Goal: Information Seeking & Learning: Learn about a topic

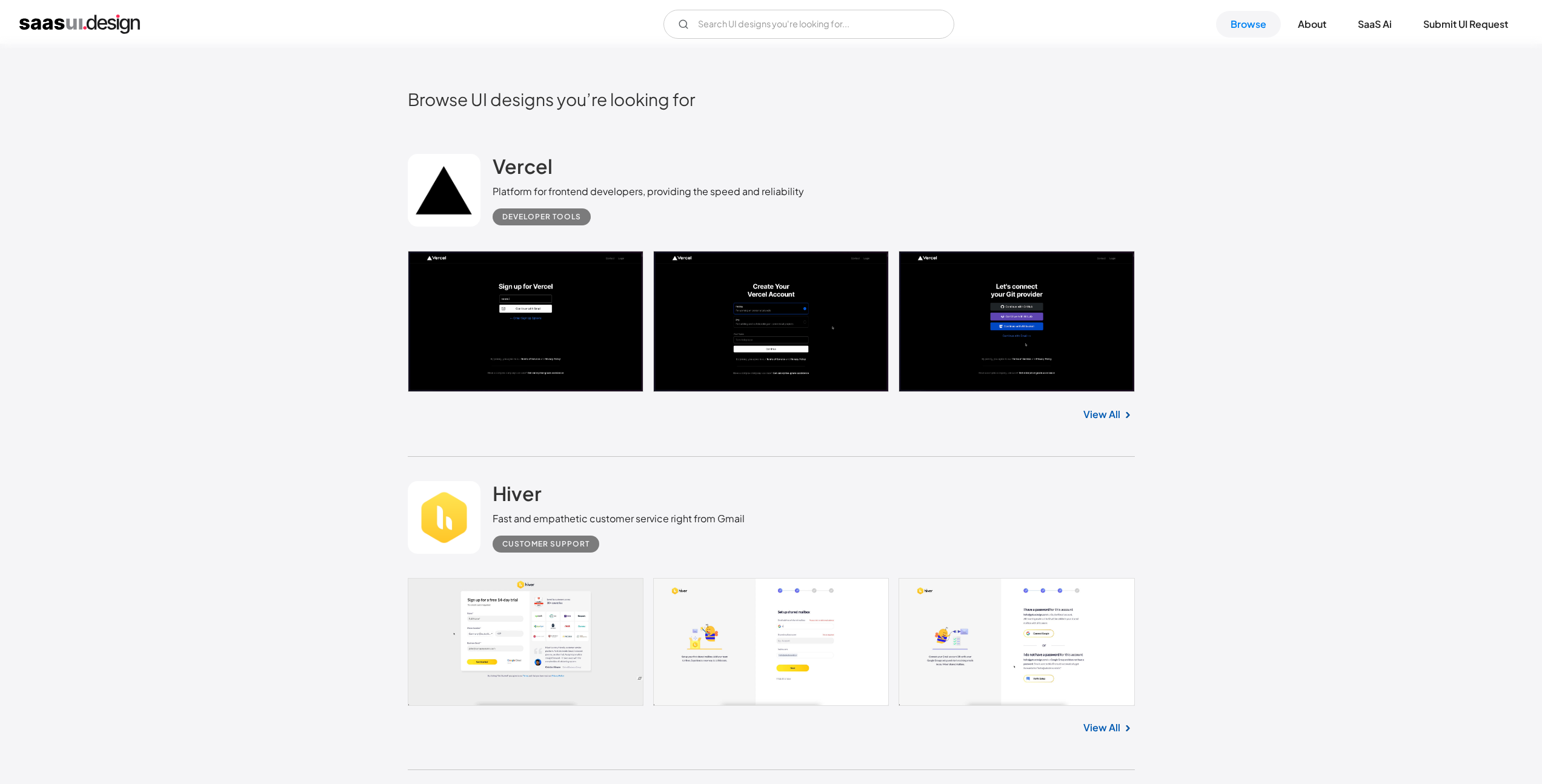
scroll to position [604, 0]
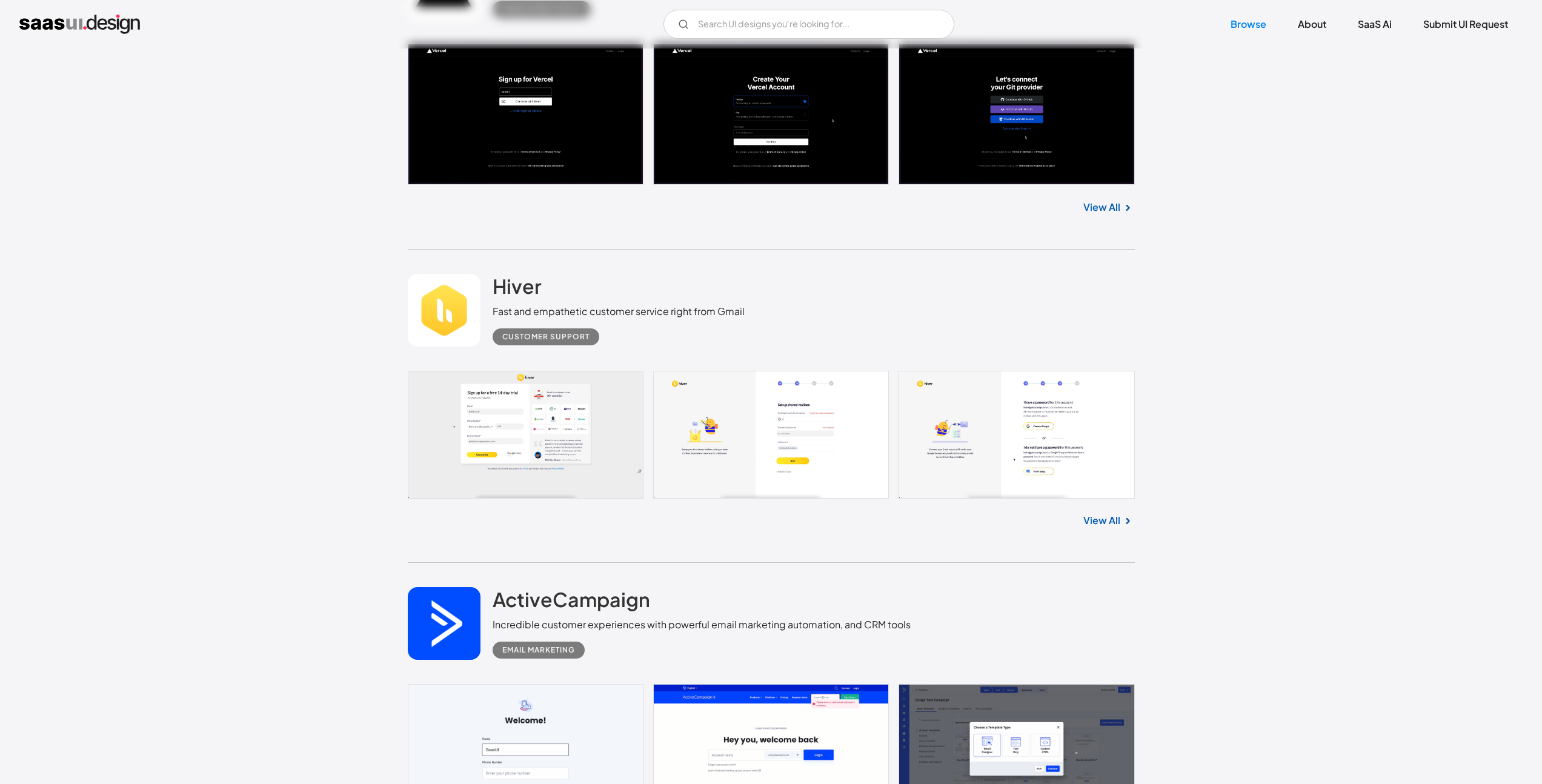
click at [471, 420] on link at bounding box center [771, 434] width 727 height 127
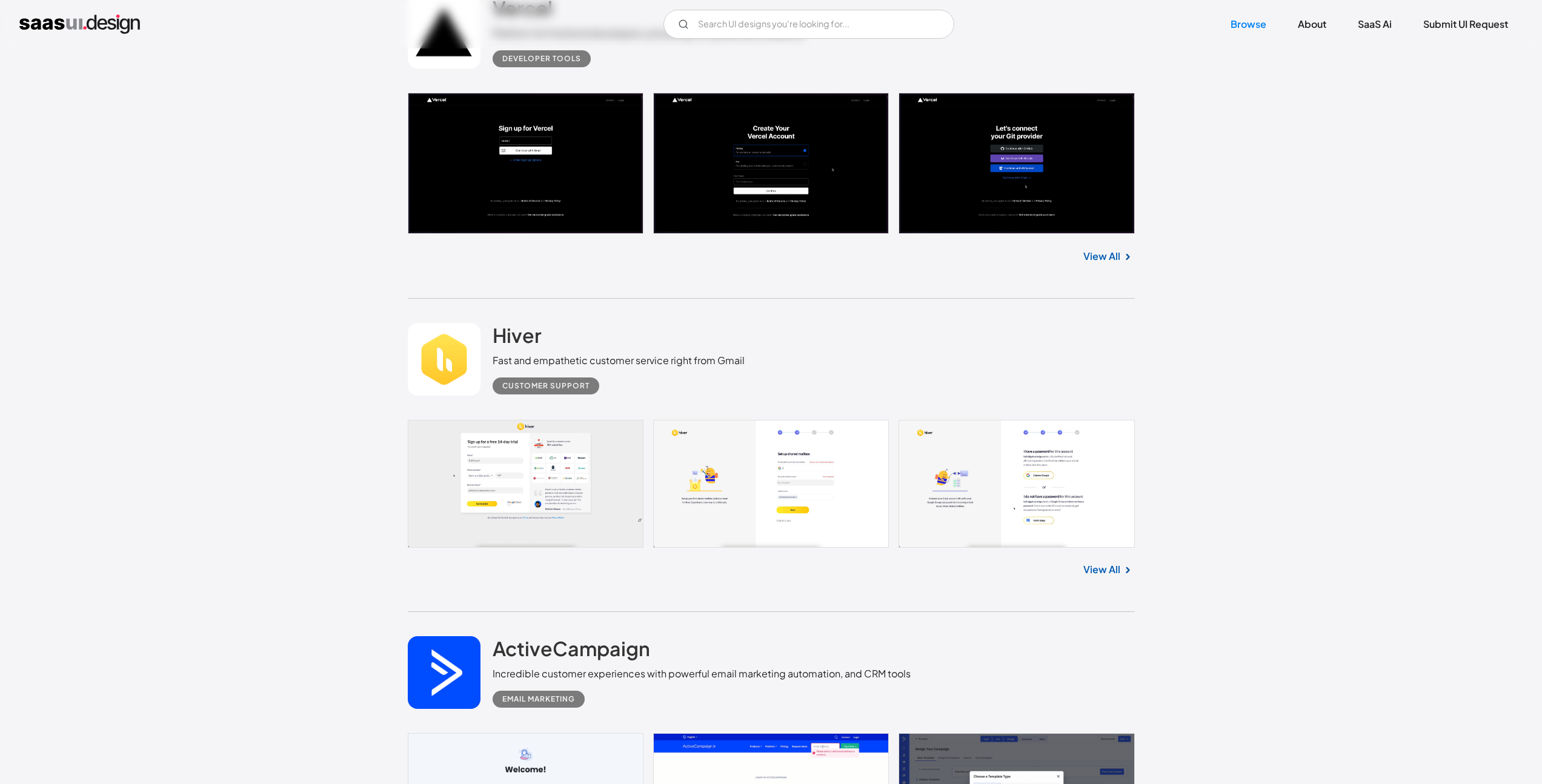
scroll to position [539, 0]
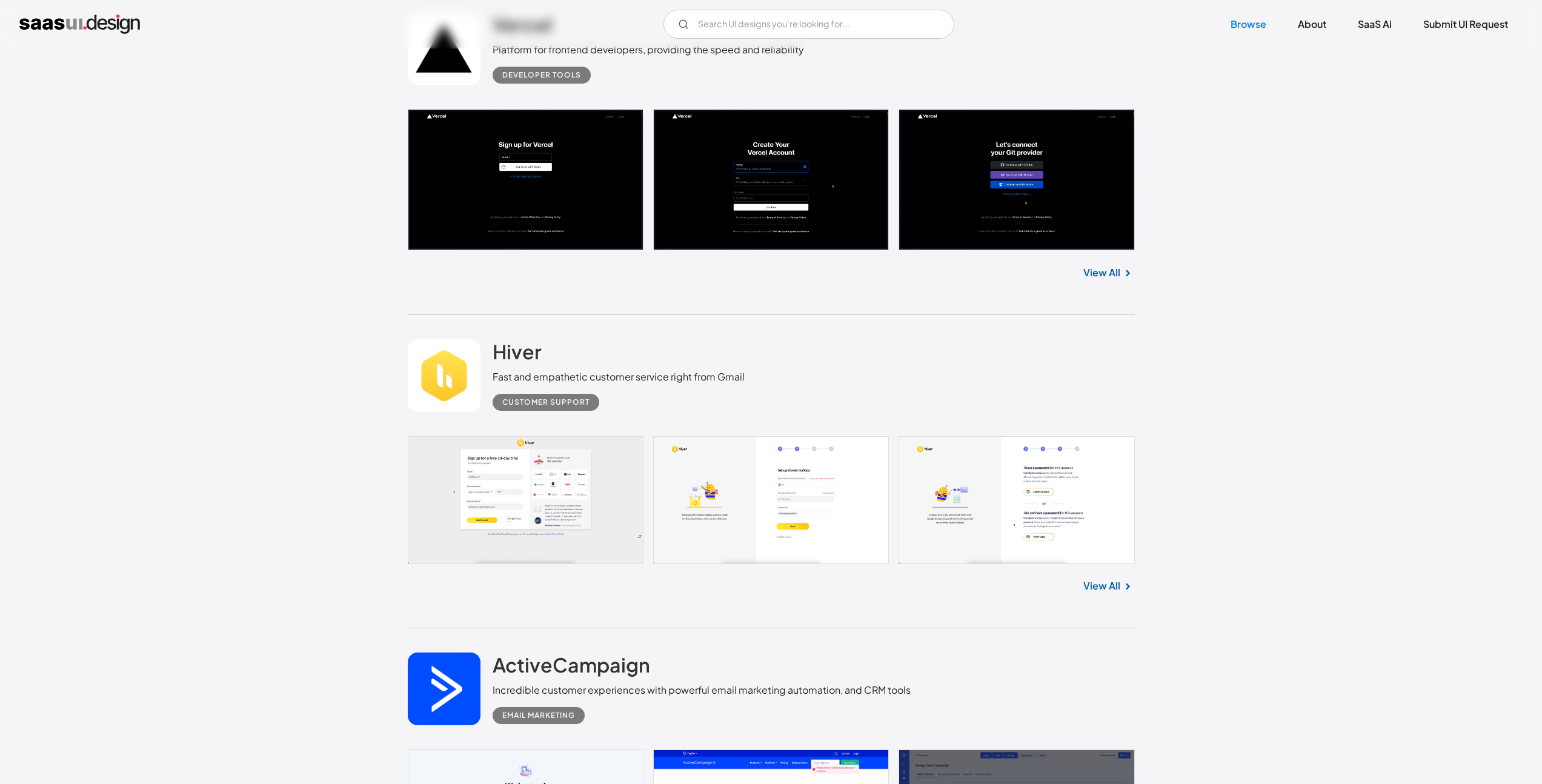
click at [506, 198] on link at bounding box center [771, 180] width 727 height 142
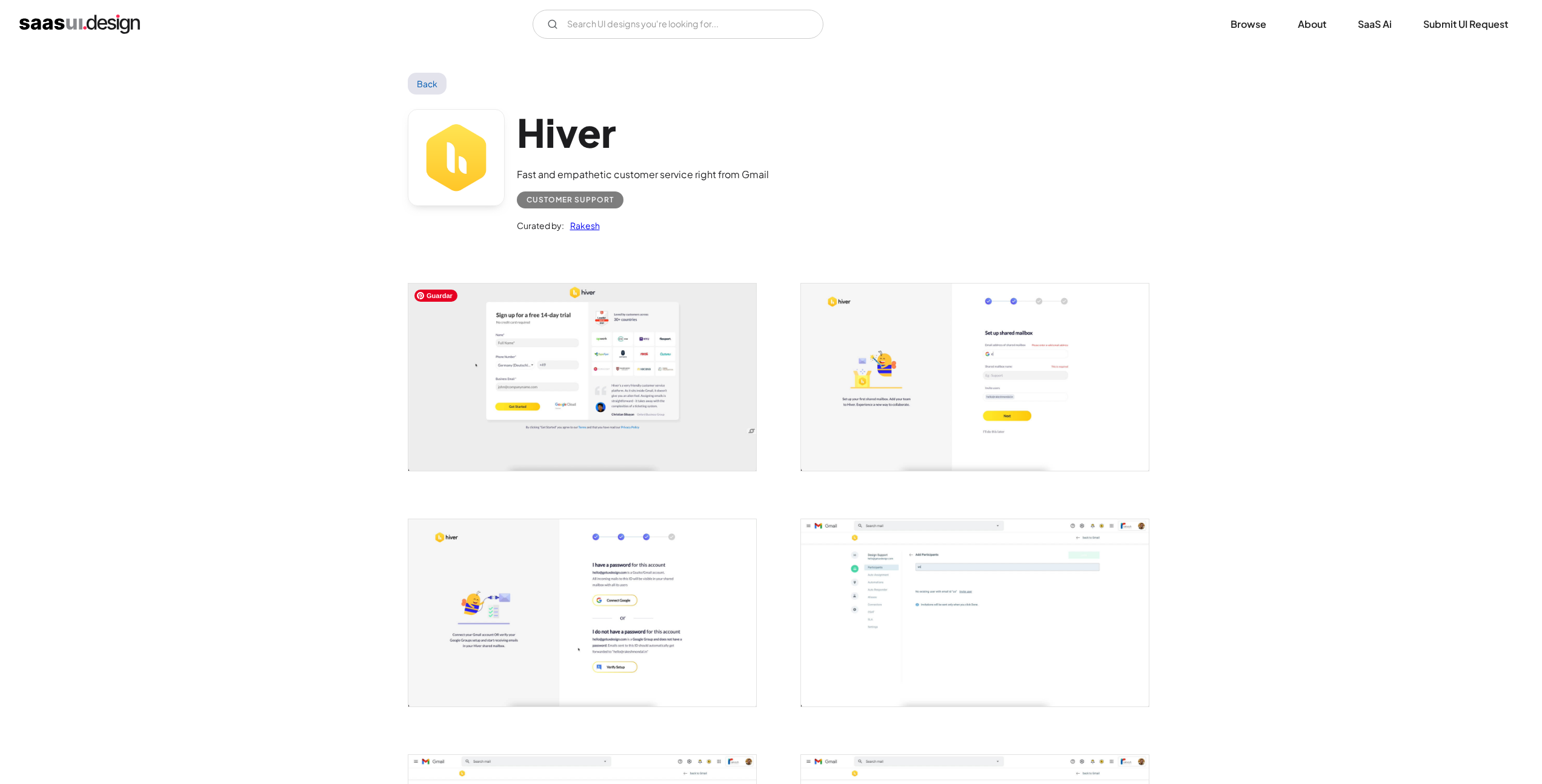
click at [564, 395] on img "open lightbox" at bounding box center [582, 376] width 348 height 187
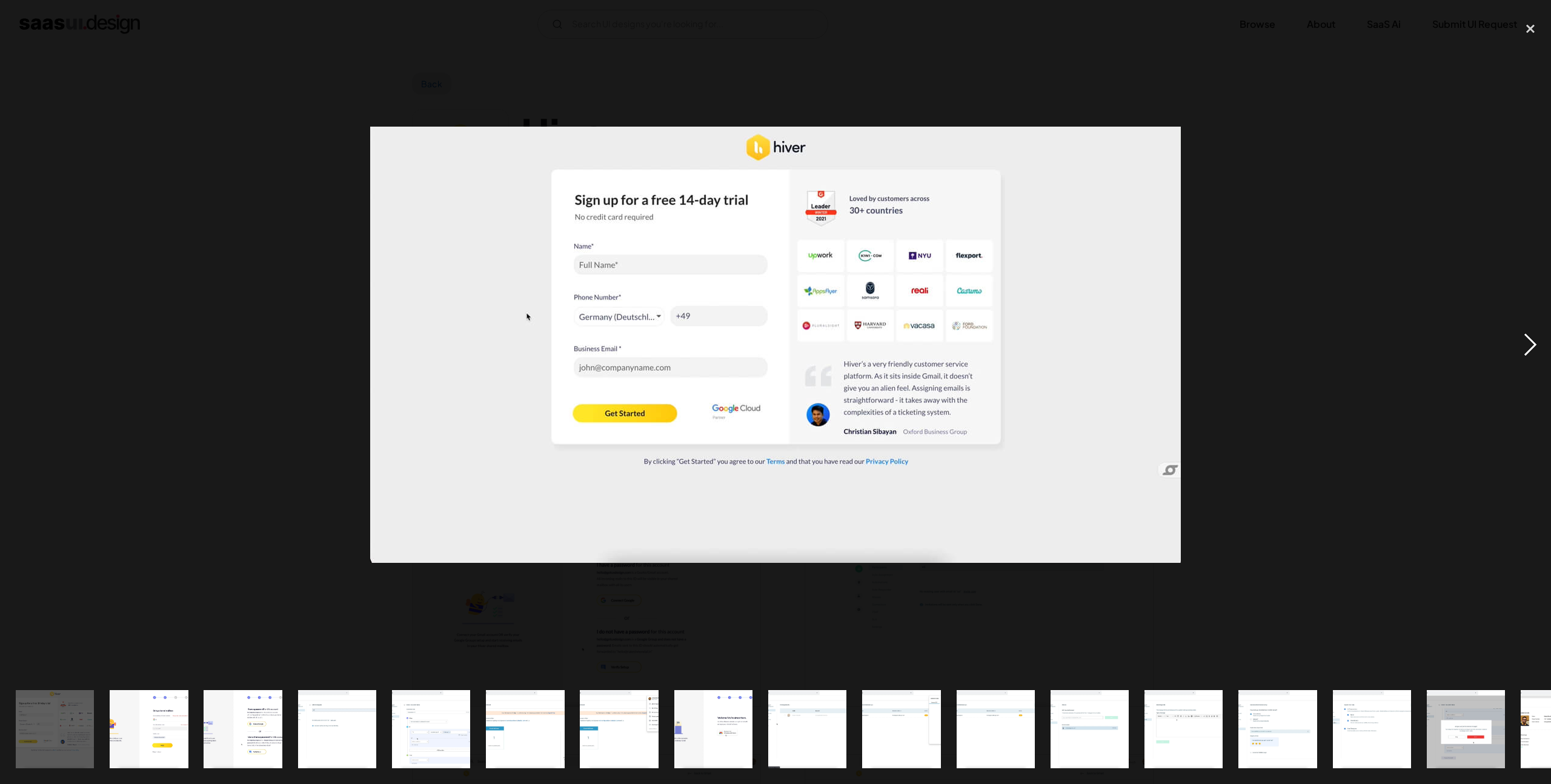
click at [1528, 335] on div "next image" at bounding box center [1530, 345] width 41 height 659
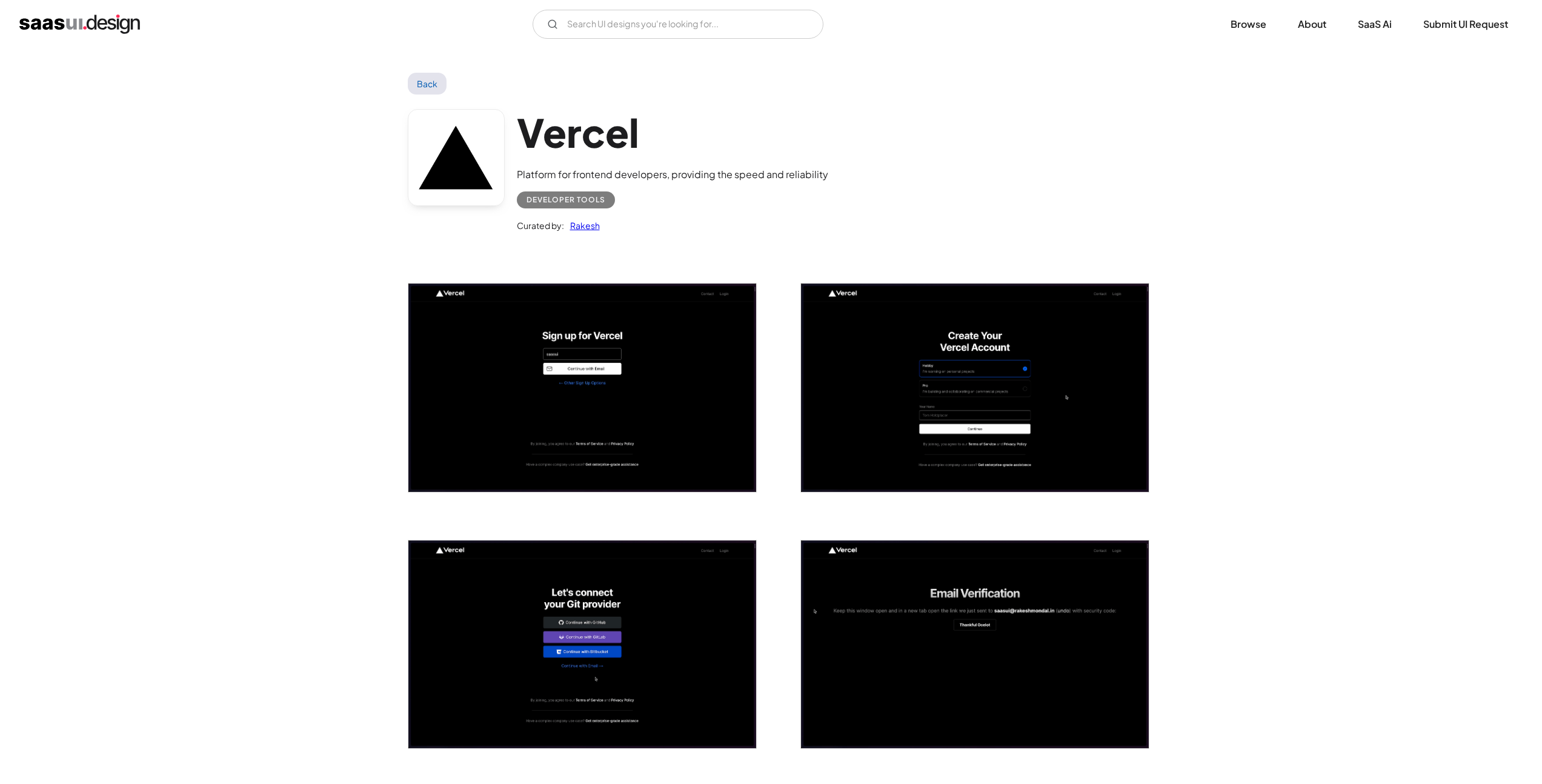
click at [681, 419] on img "open lightbox" at bounding box center [582, 388] width 348 height 208
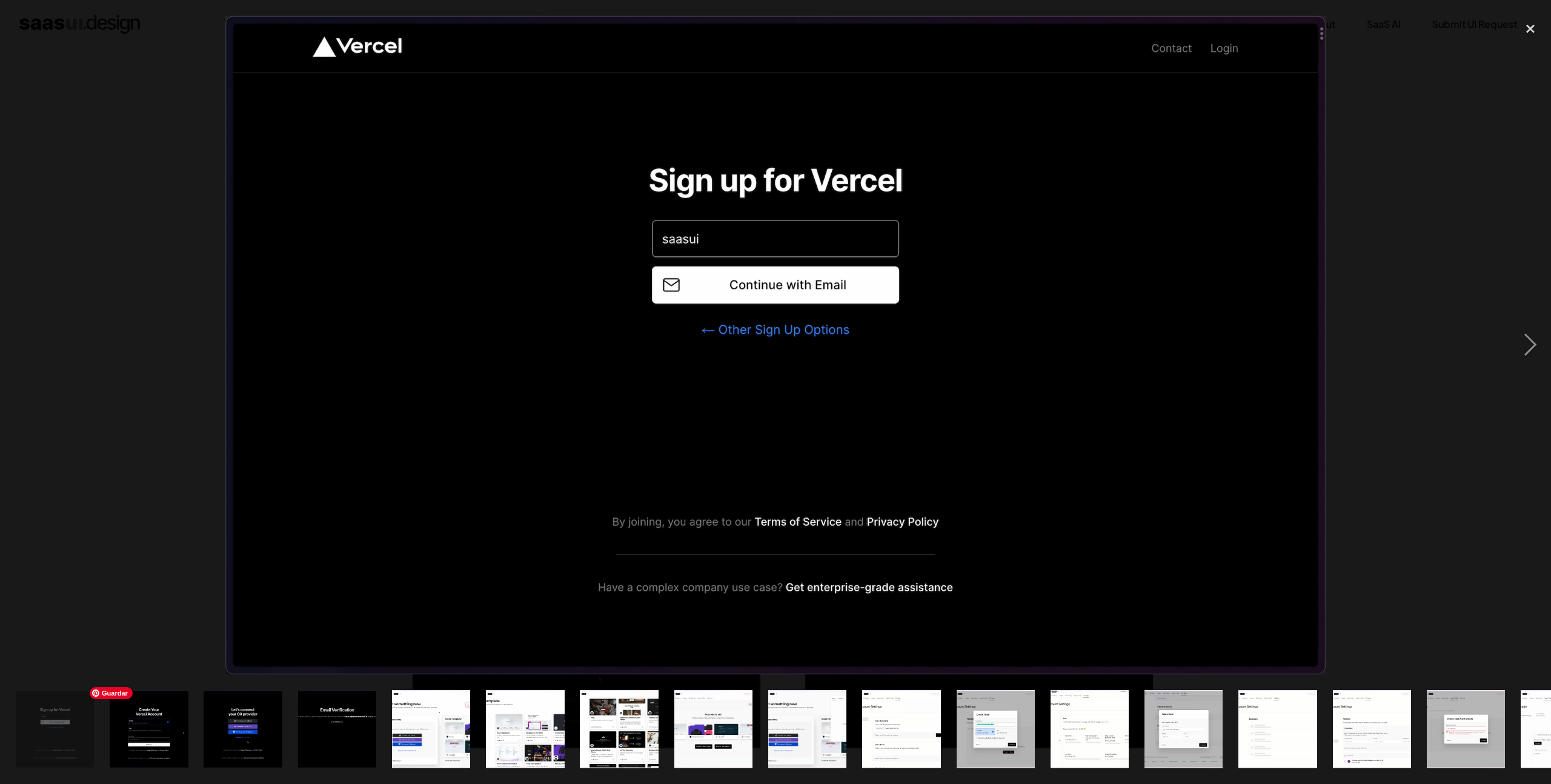
click at [155, 710] on img "show item 2 of 23" at bounding box center [149, 729] width 131 height 78
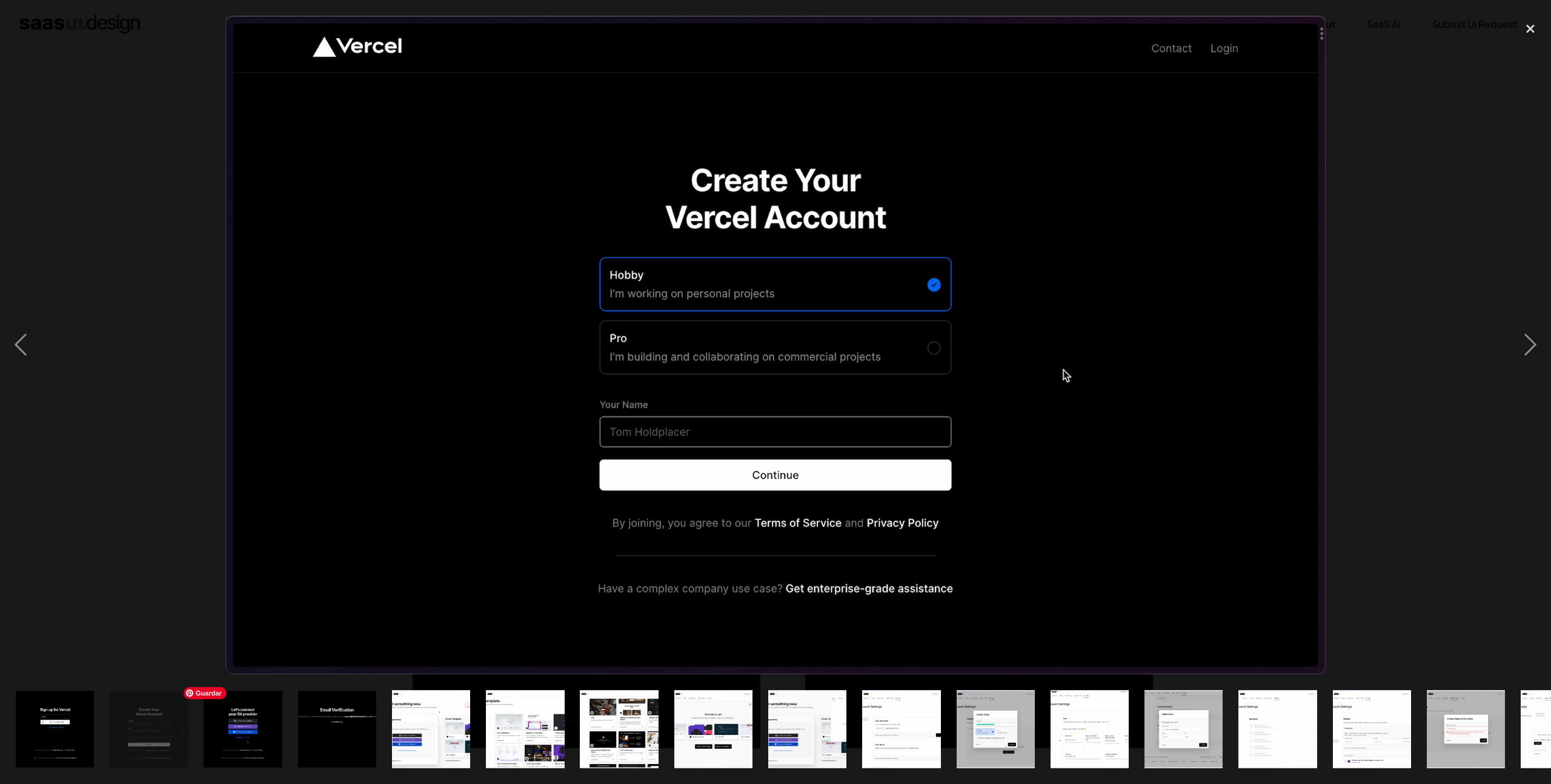
click at [248, 726] on img "show item 3 of 23" at bounding box center [243, 729] width 131 height 78
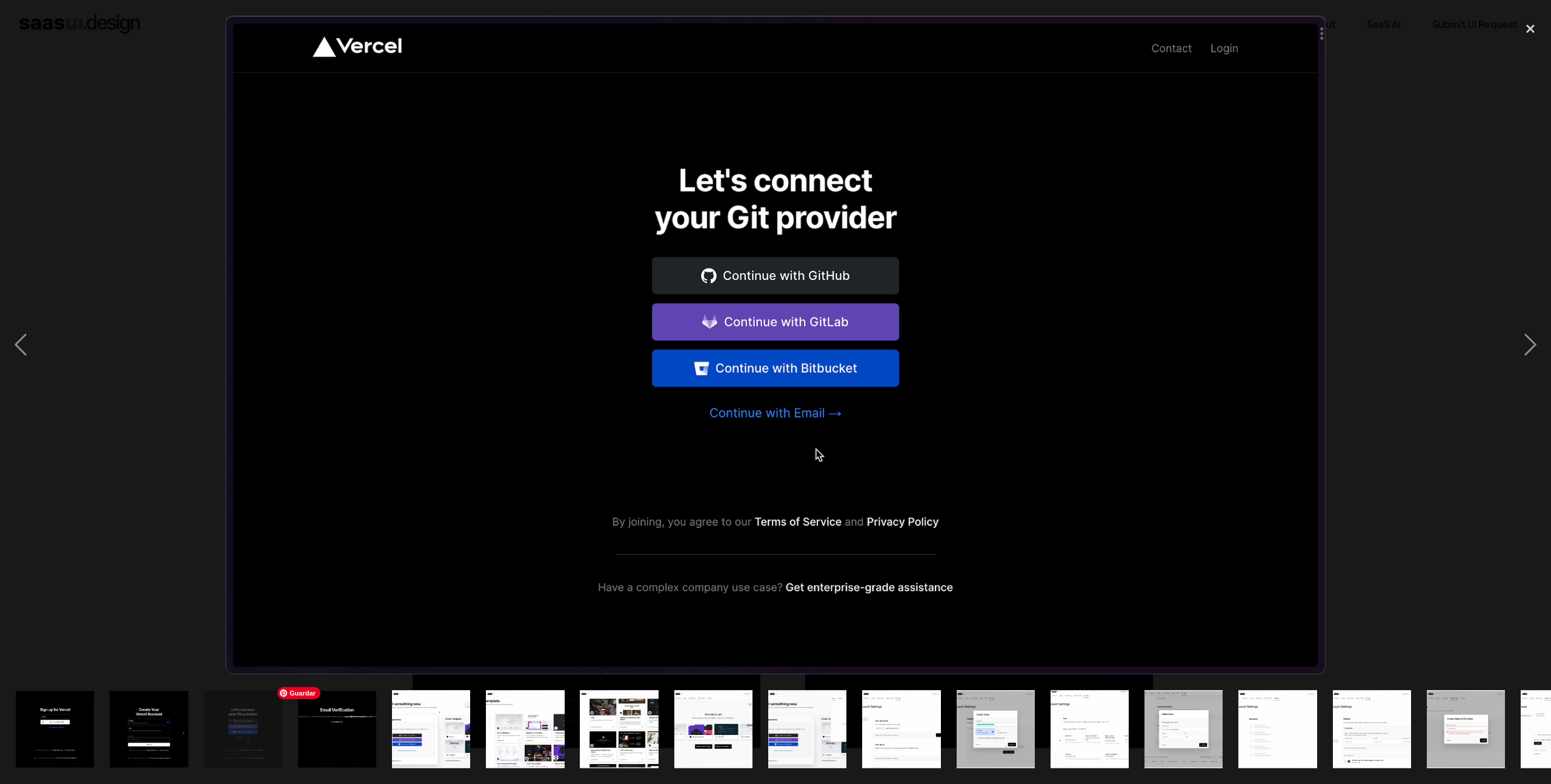
click at [369, 724] on img "show item 4 of 23" at bounding box center [337, 729] width 131 height 78
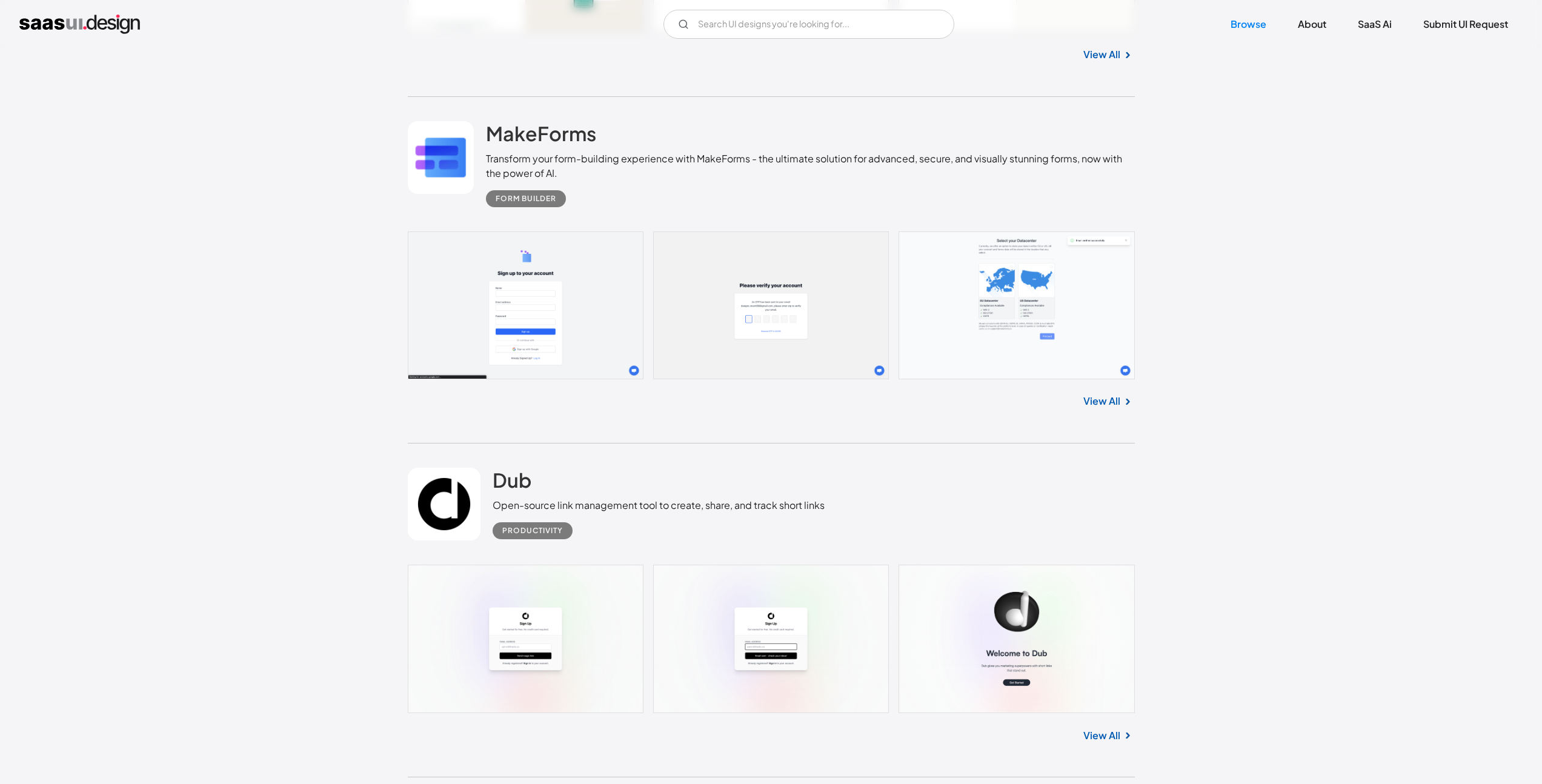
scroll to position [1722, 0]
click at [544, 318] on link at bounding box center [771, 303] width 727 height 148
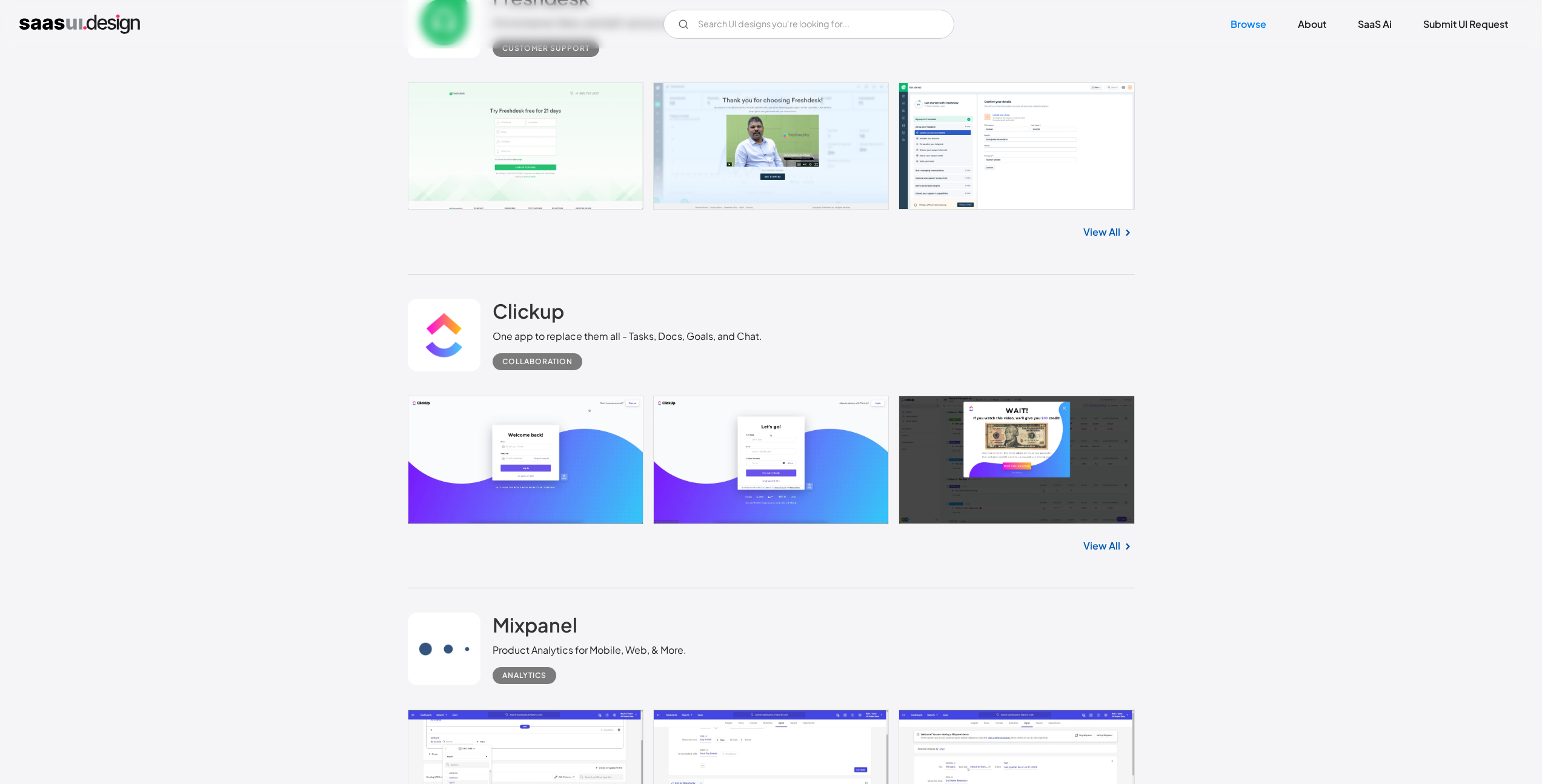
scroll to position [5003, 0]
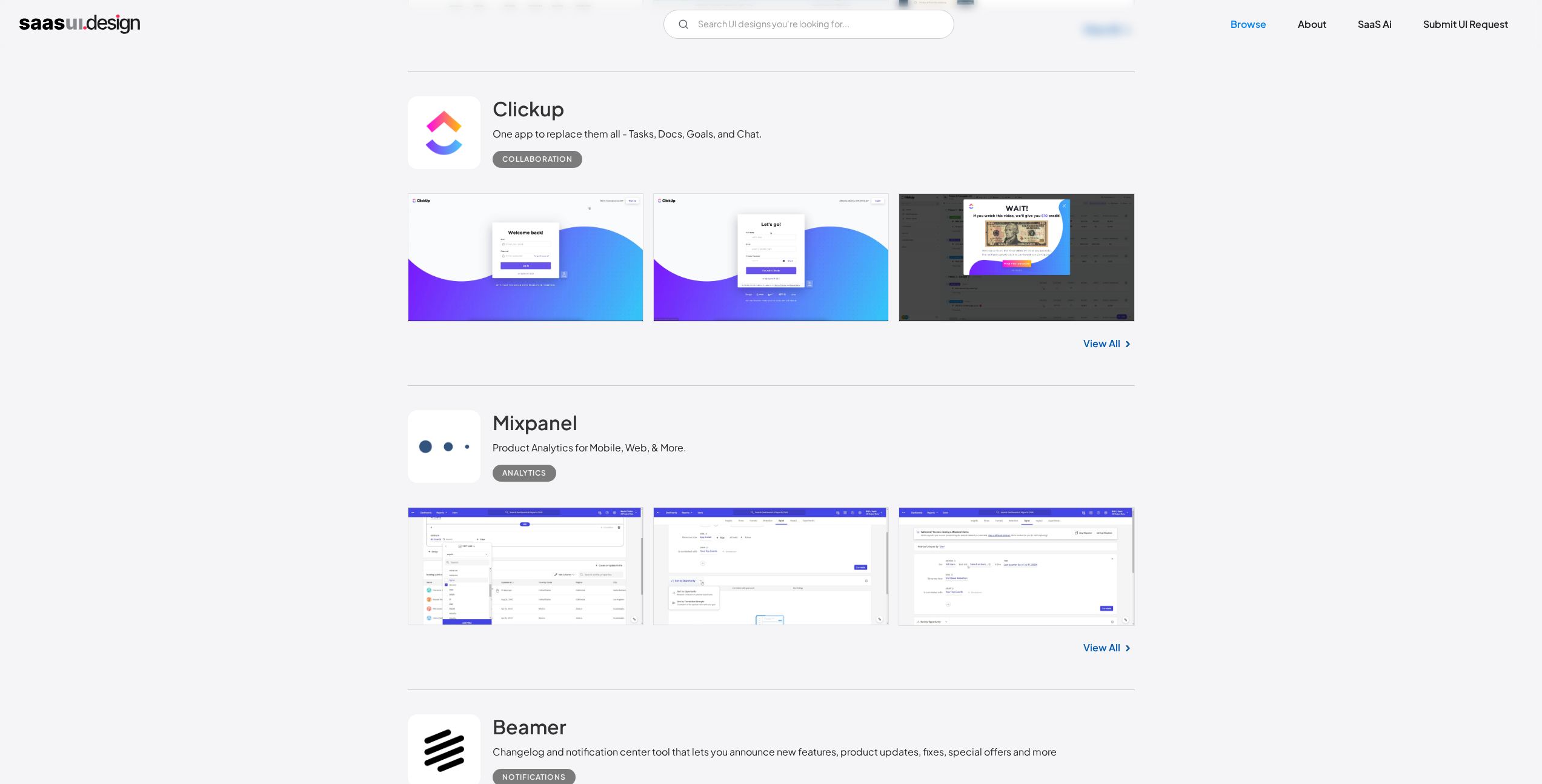
click at [601, 273] on link at bounding box center [771, 257] width 727 height 128
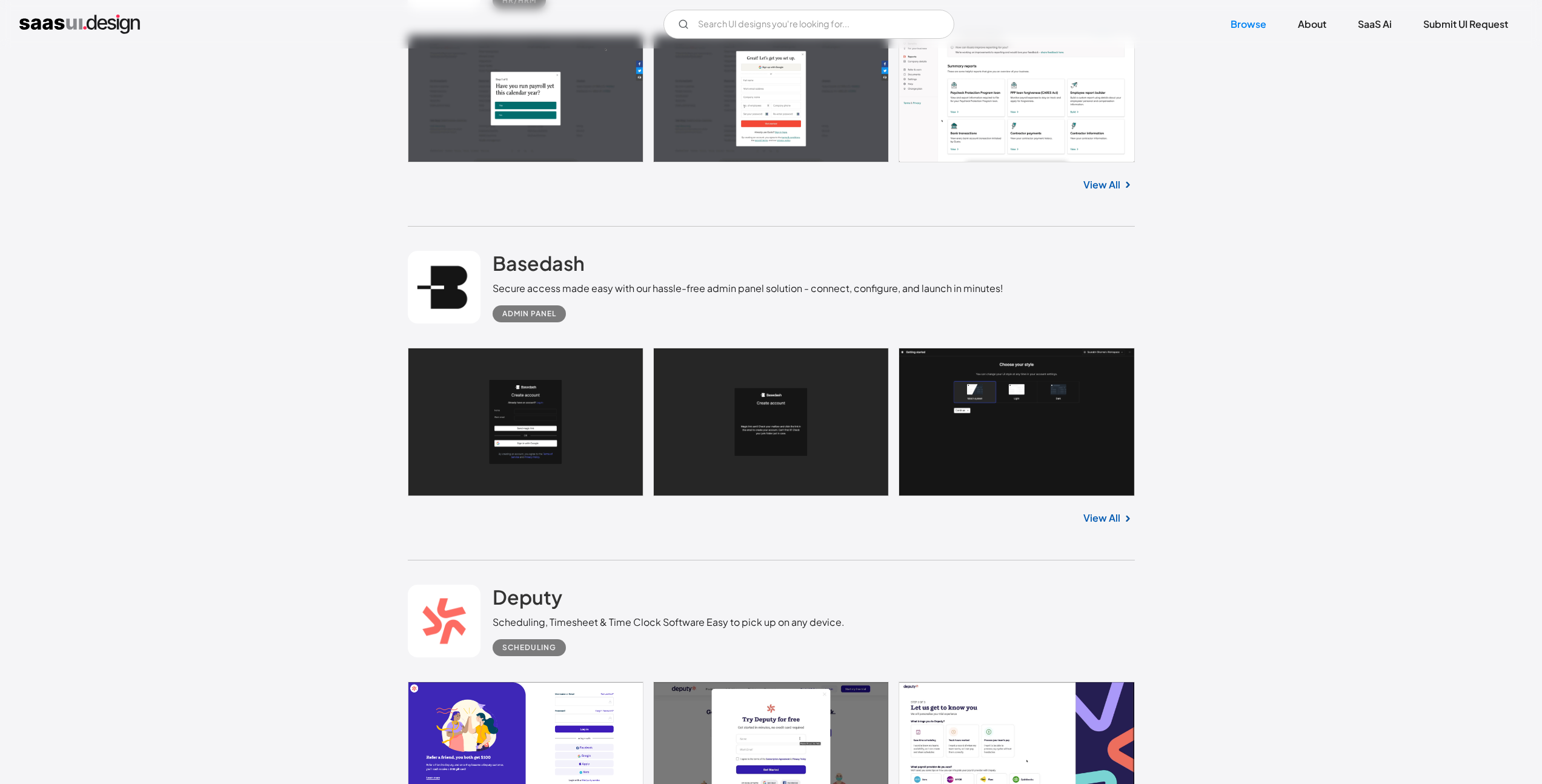
scroll to position [6432, 0]
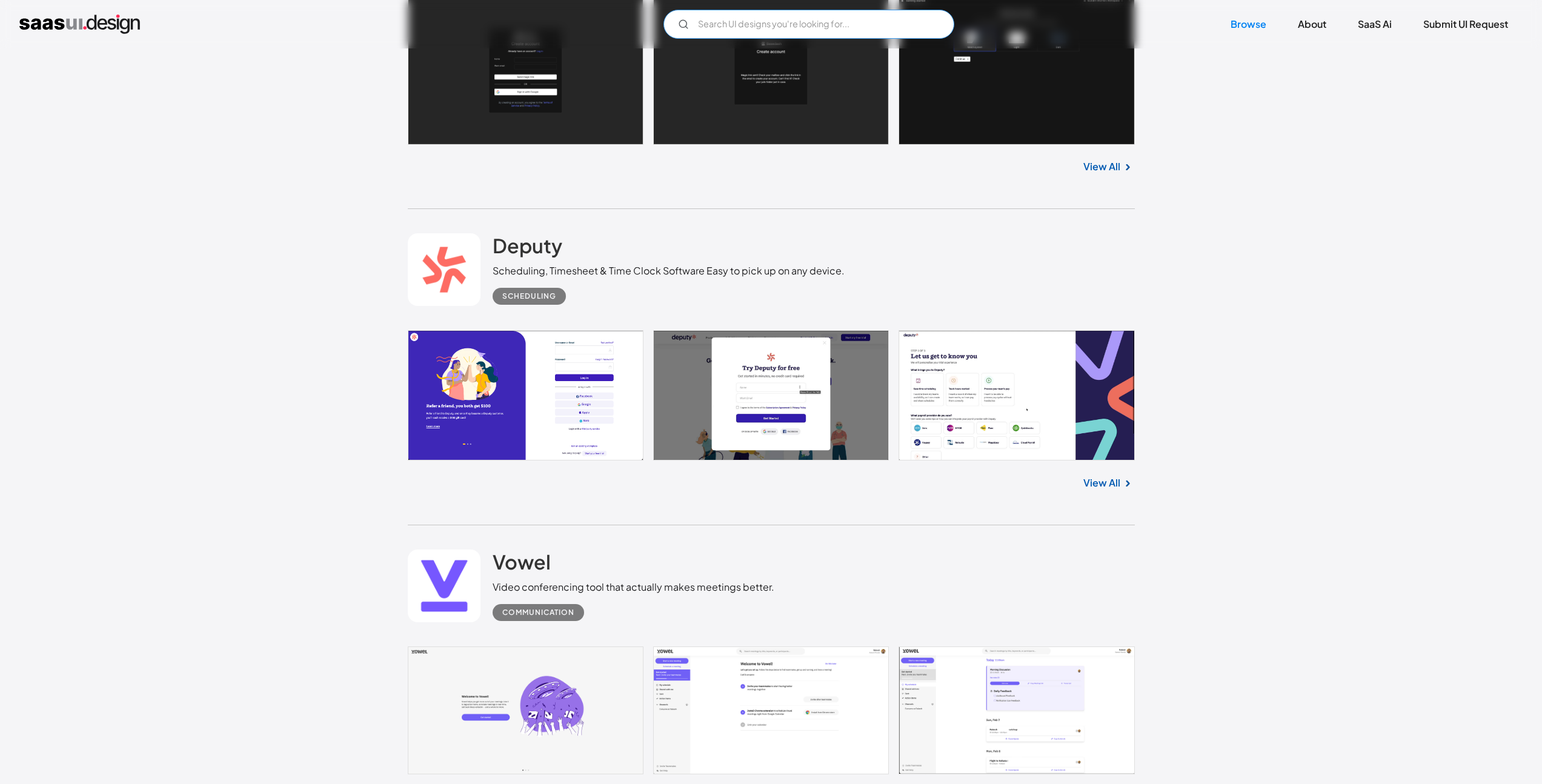
click at [756, 27] on input "Email Form" at bounding box center [809, 24] width 291 height 29
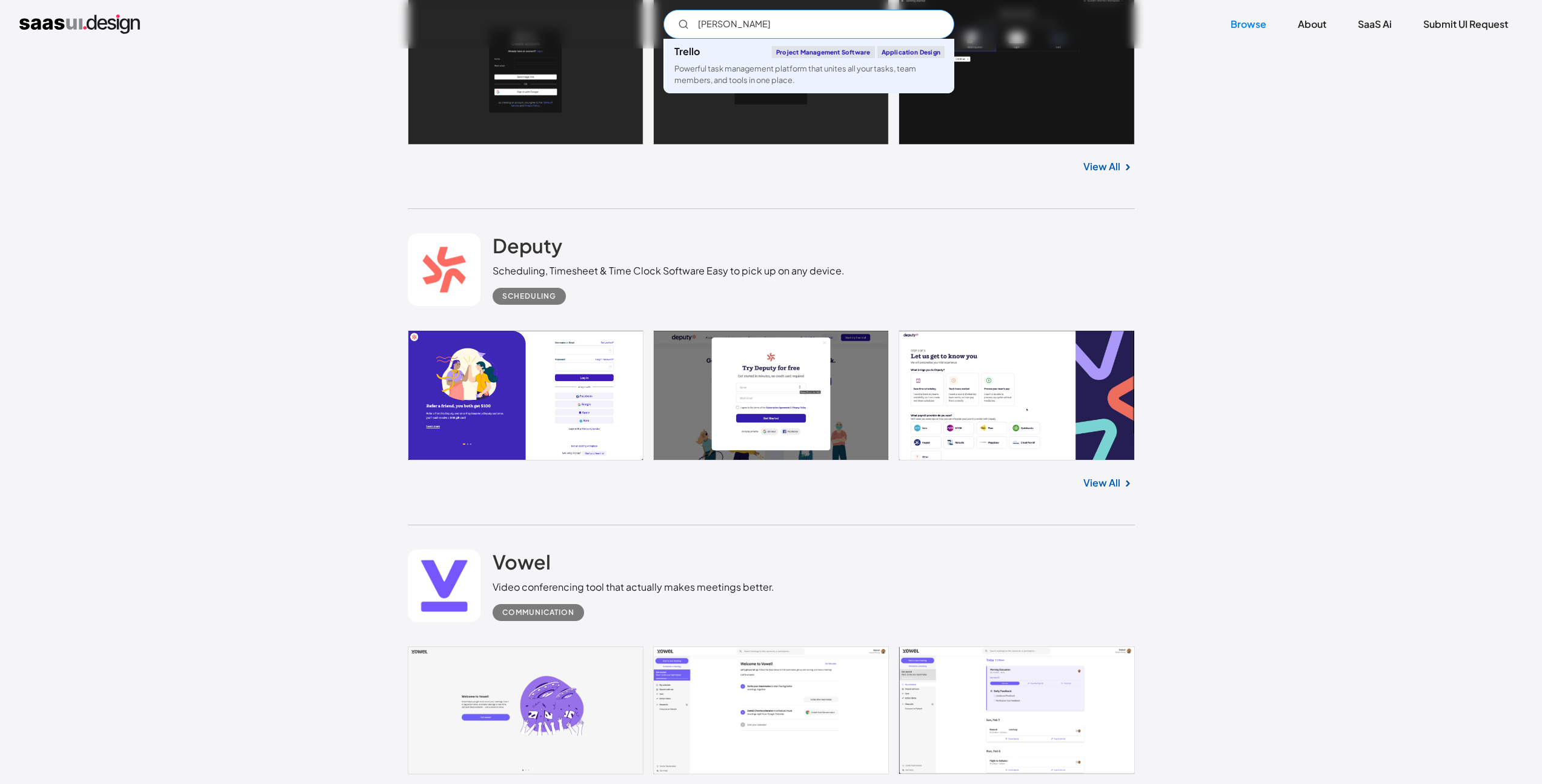
type input "trello"
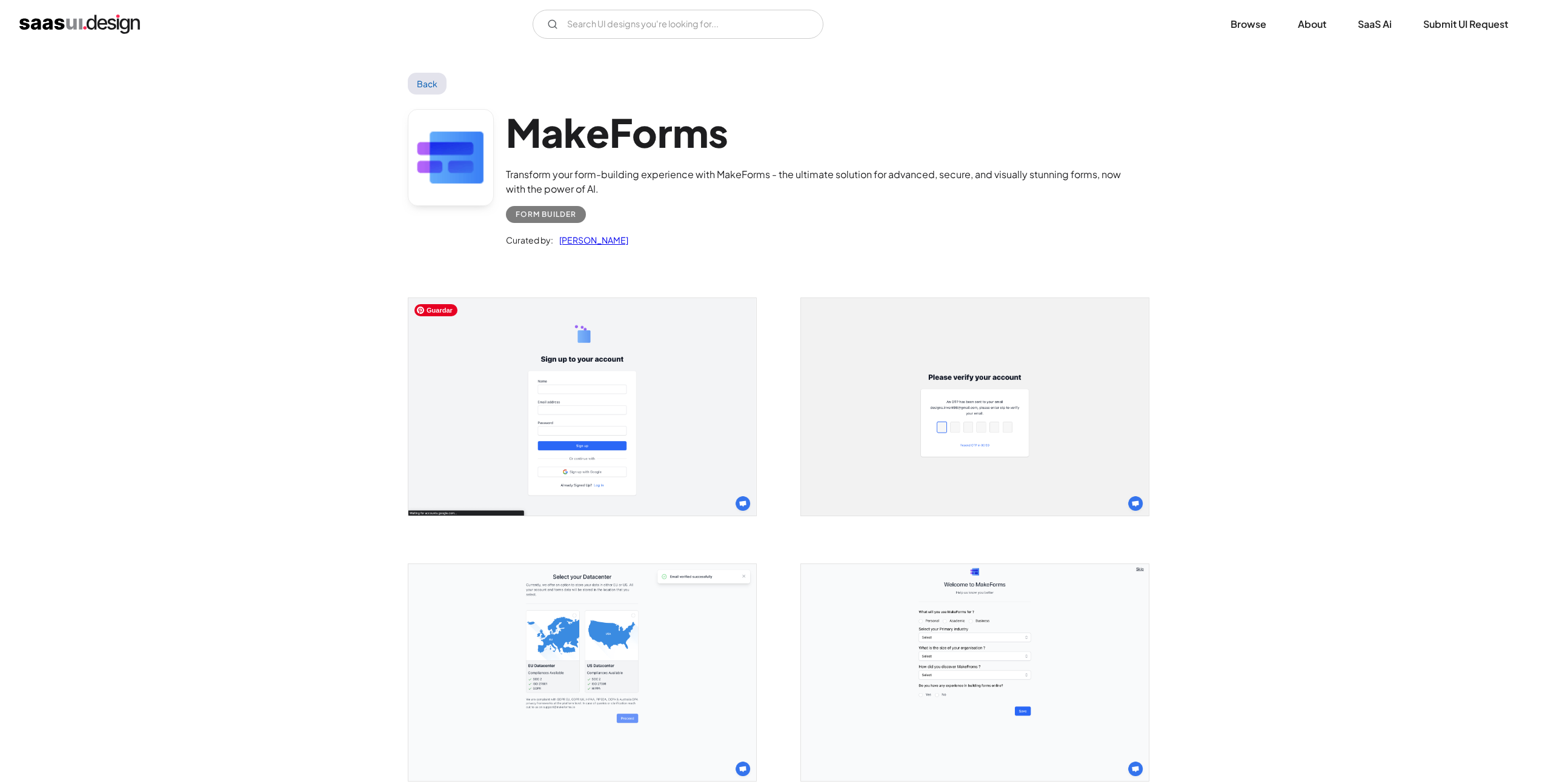
click at [540, 454] on img "open lightbox" at bounding box center [582, 406] width 348 height 217
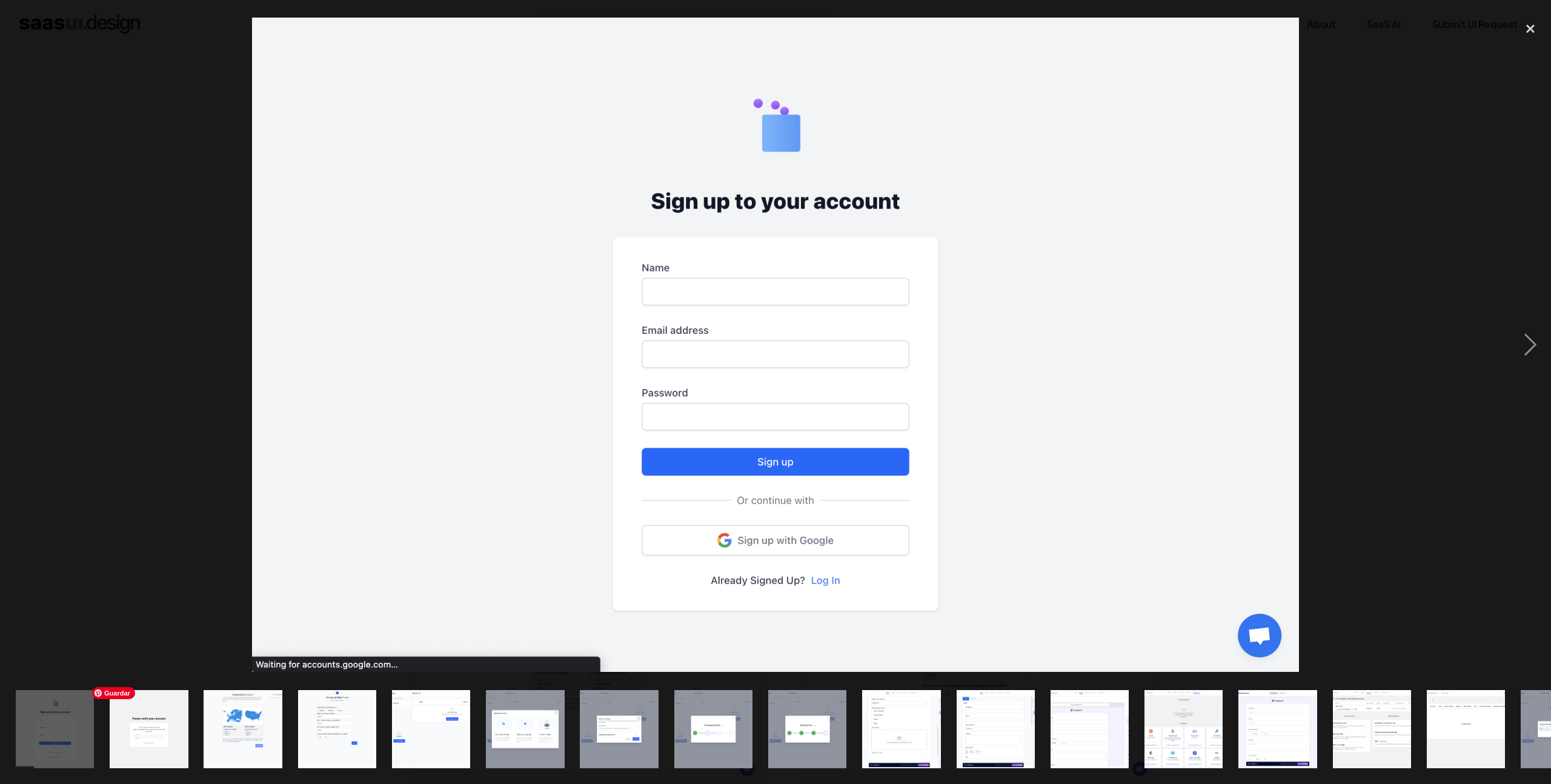
click at [164, 725] on img "show item 2 of 24" at bounding box center [149, 729] width 126 height 78
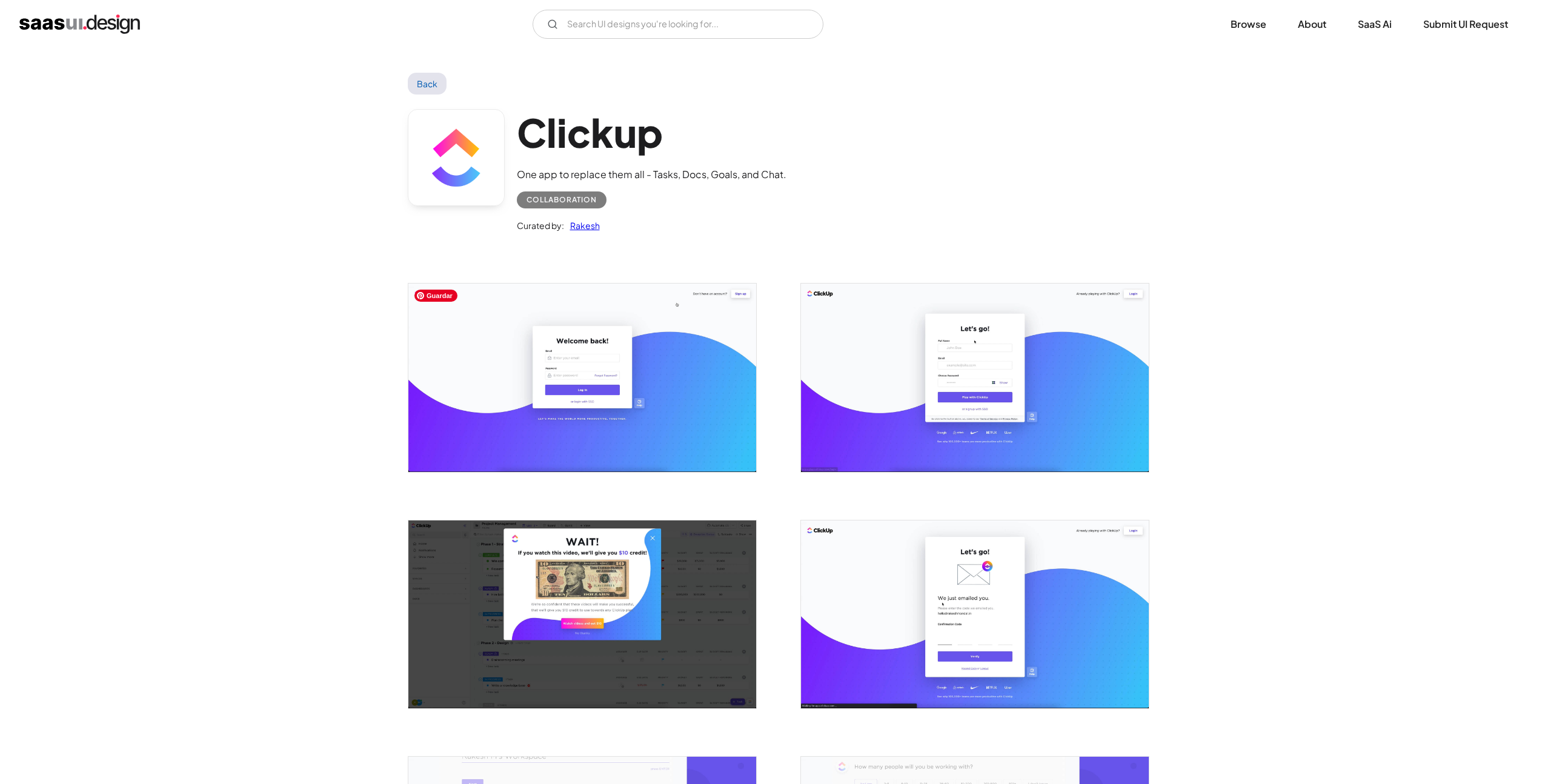
click at [701, 397] on img "open lightbox" at bounding box center [582, 377] width 348 height 188
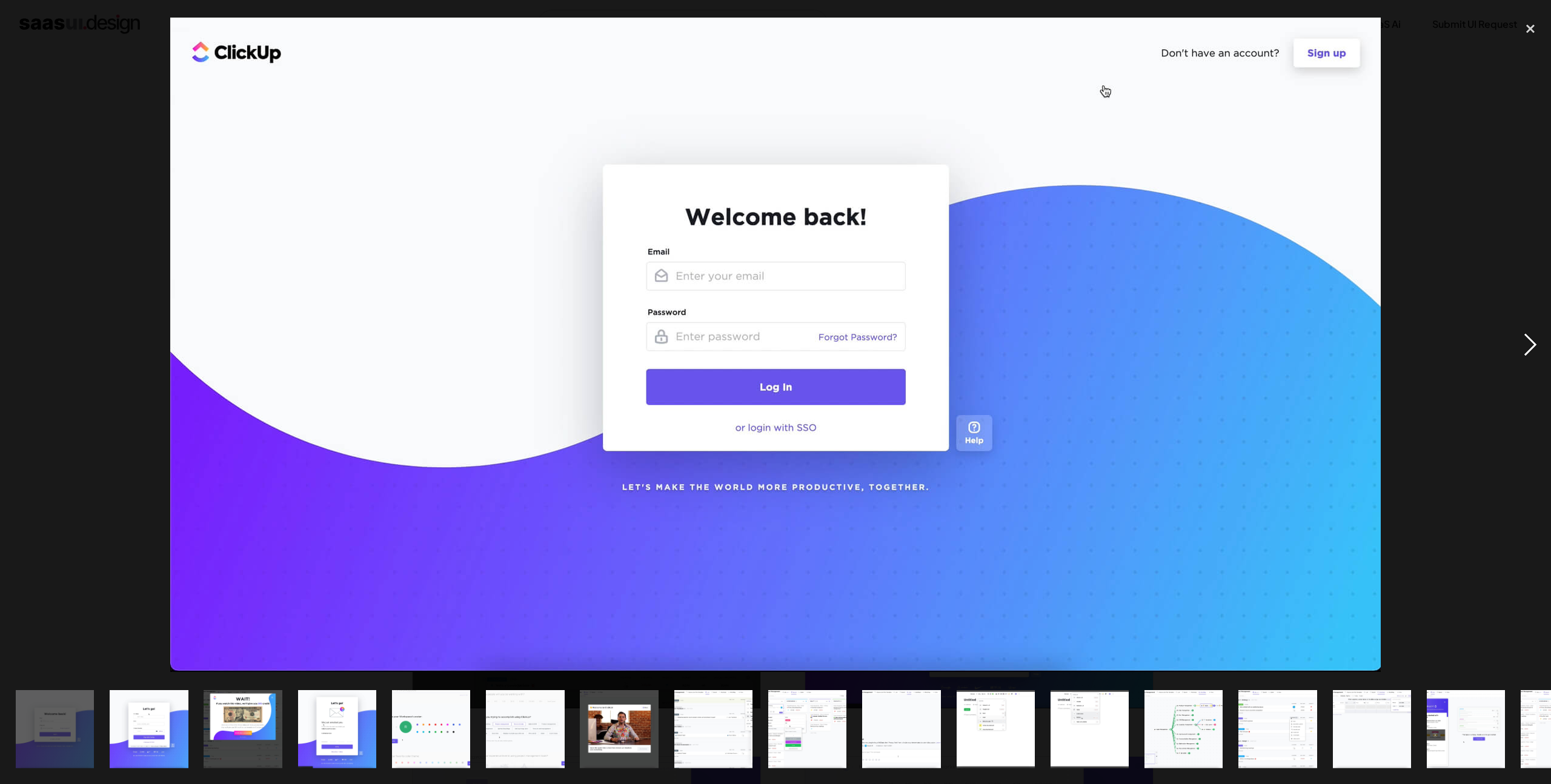
click at [1523, 337] on div "next image" at bounding box center [1530, 345] width 41 height 659
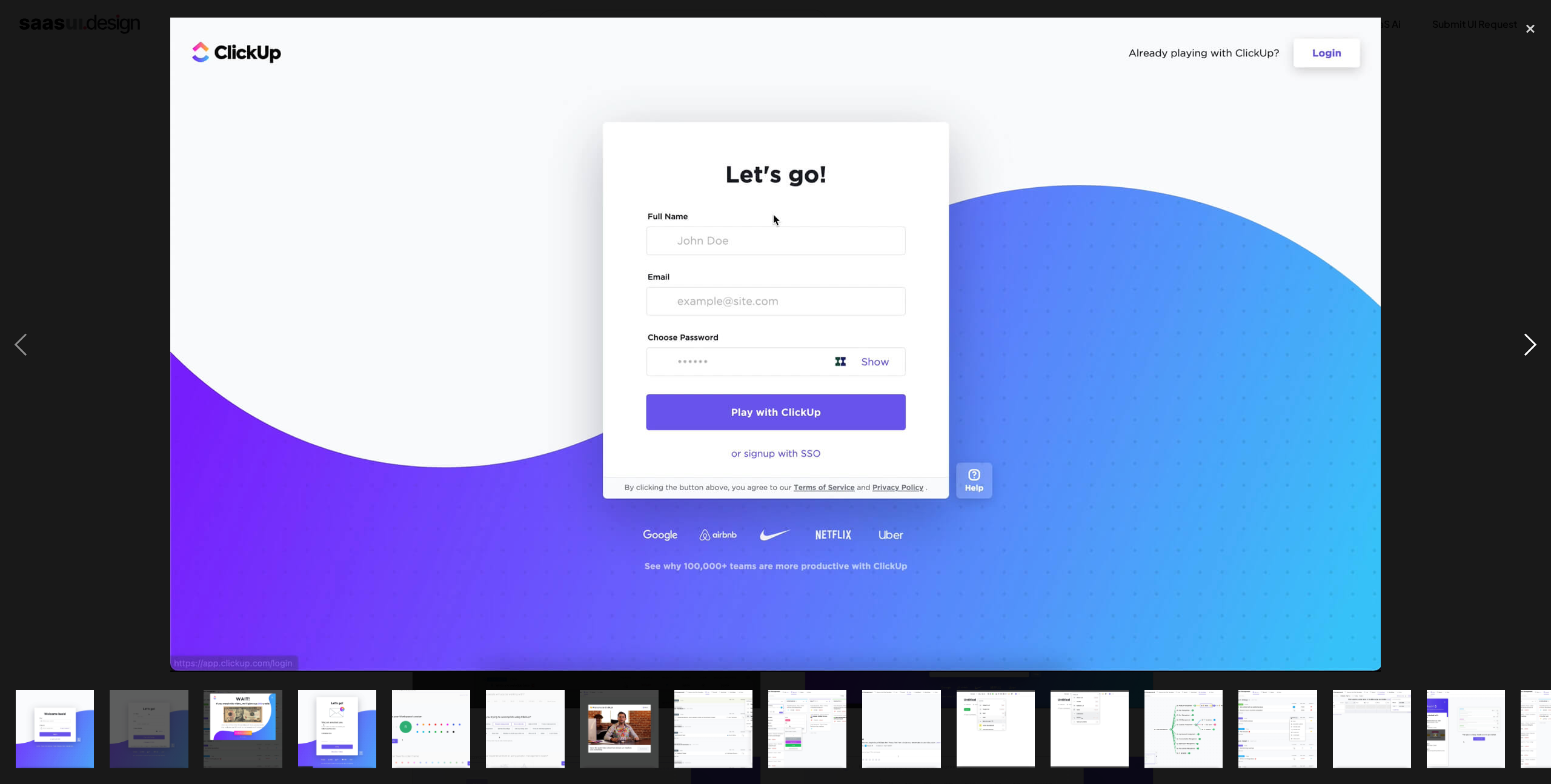
click at [1523, 337] on div "next image" at bounding box center [1530, 345] width 41 height 659
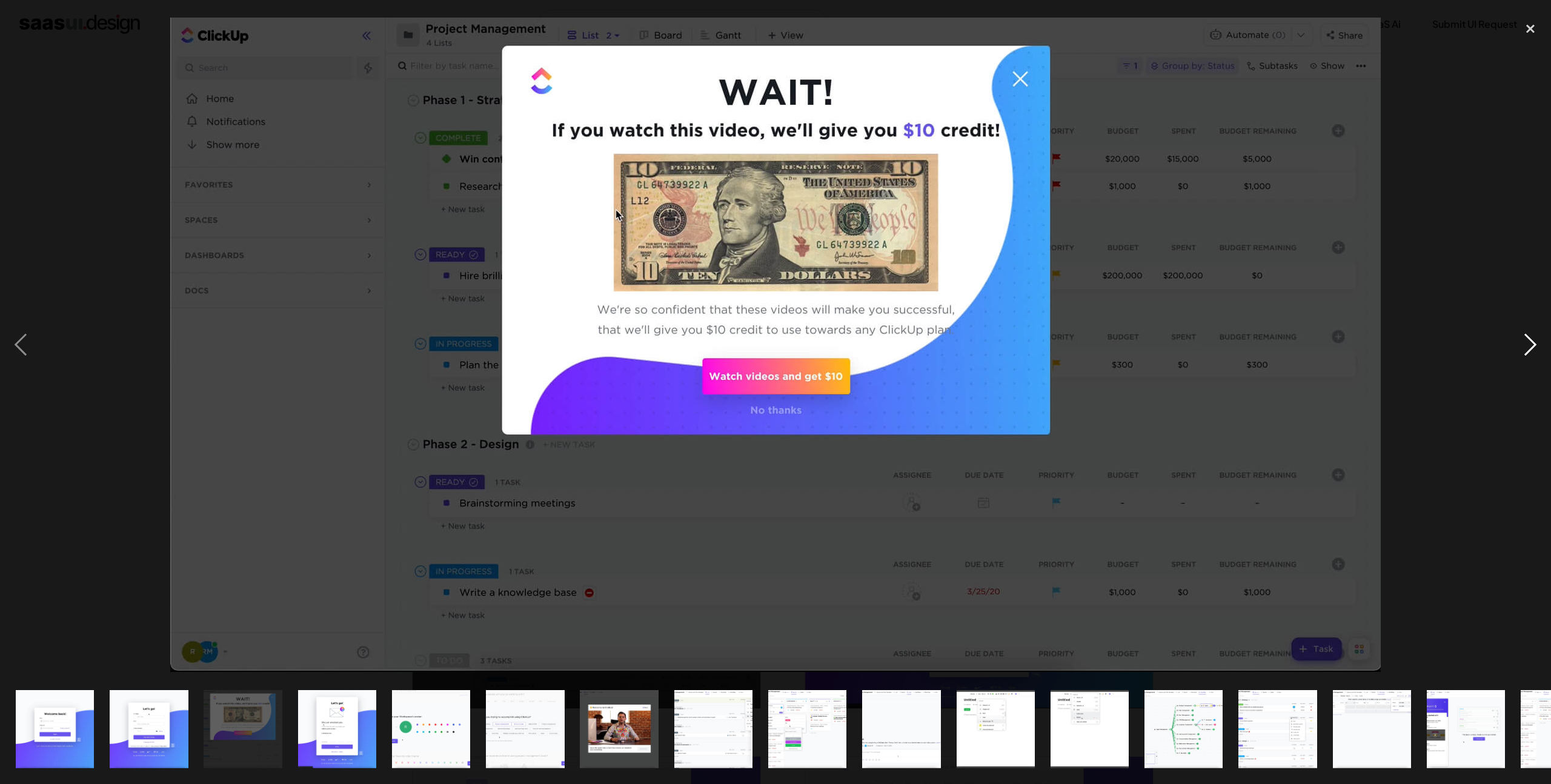
click at [1523, 336] on div "next image" at bounding box center [1530, 345] width 41 height 659
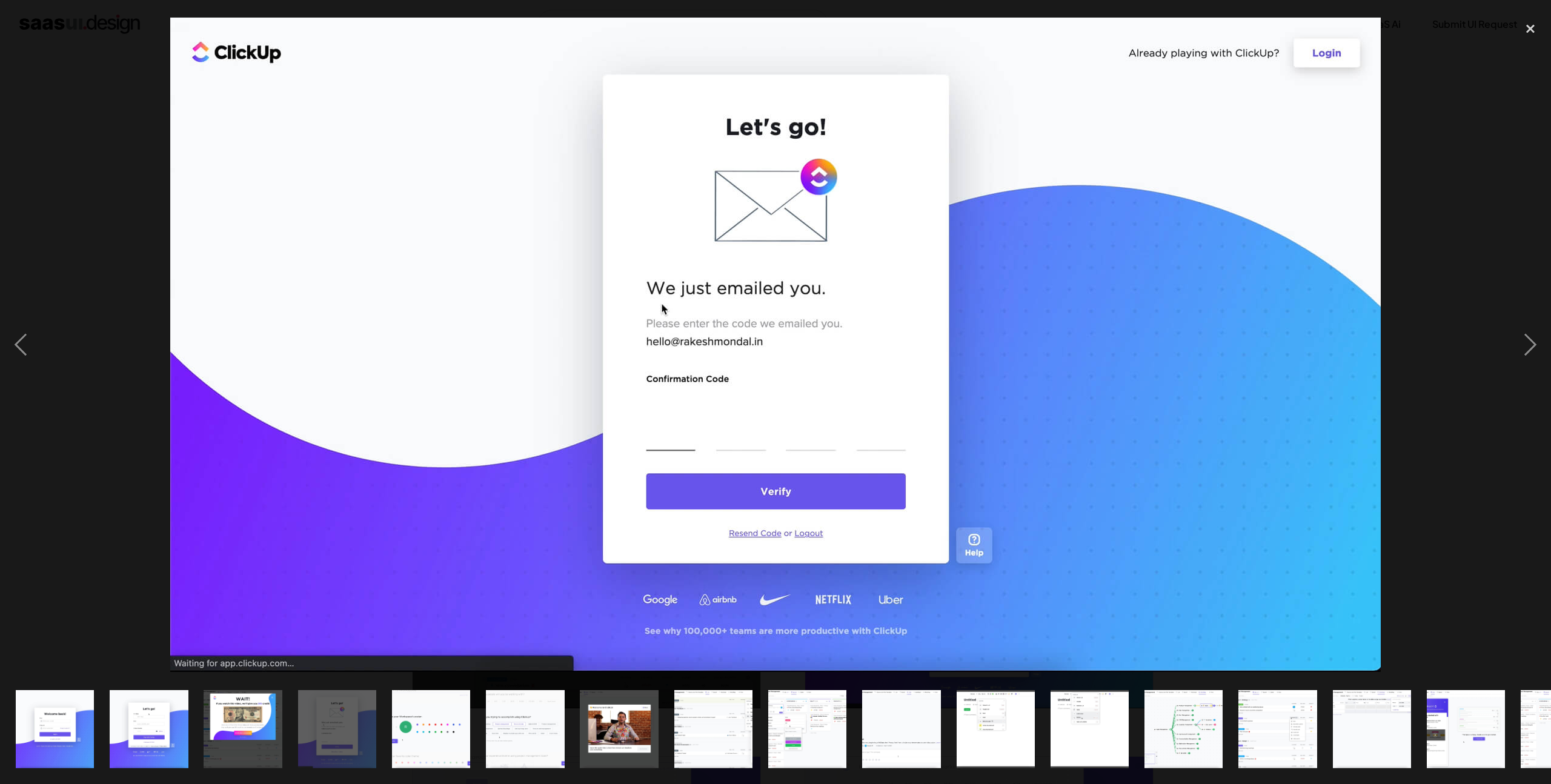
click at [92, 208] on div at bounding box center [775, 345] width 1551 height 659
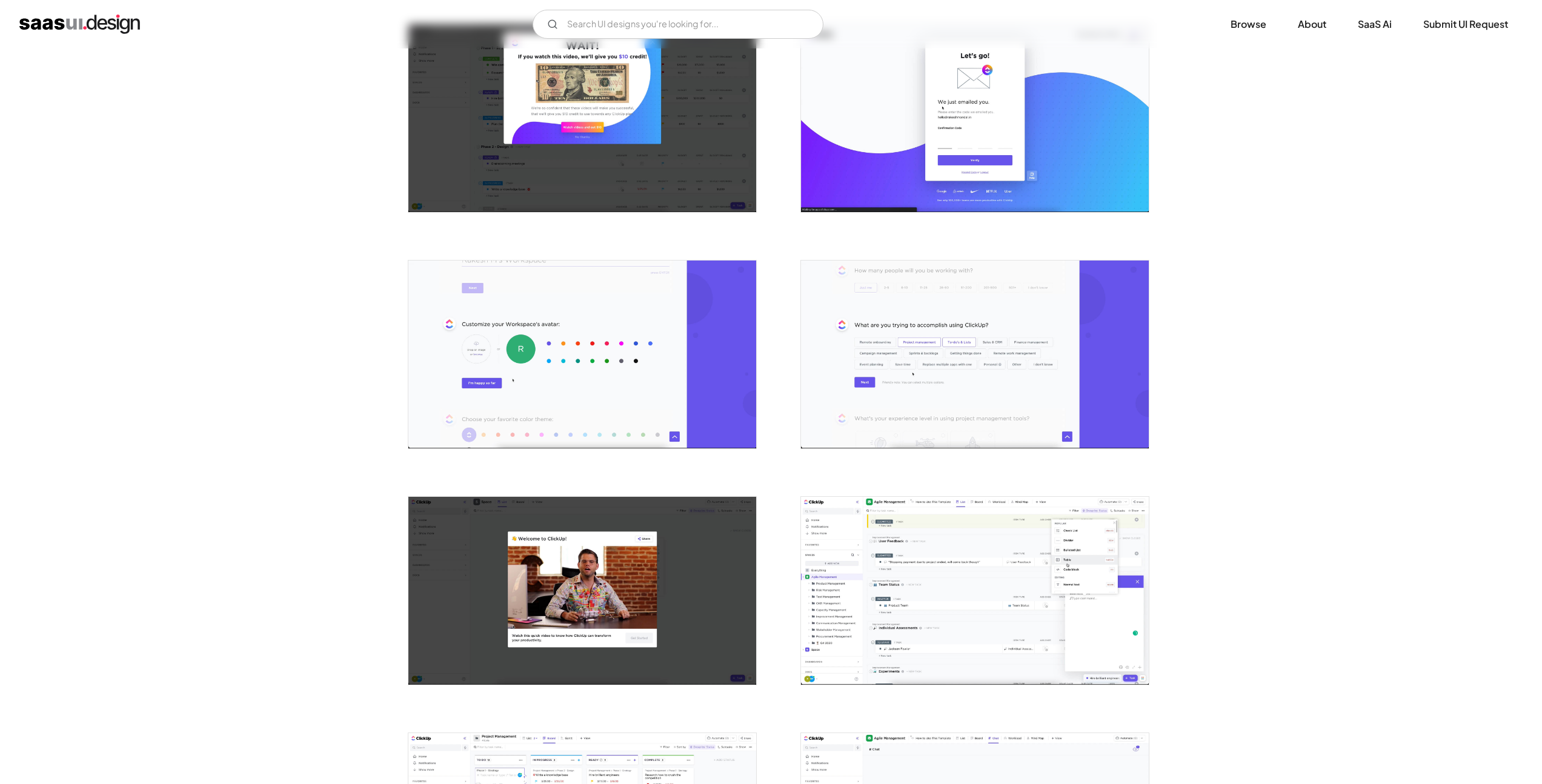
scroll to position [516, 0]
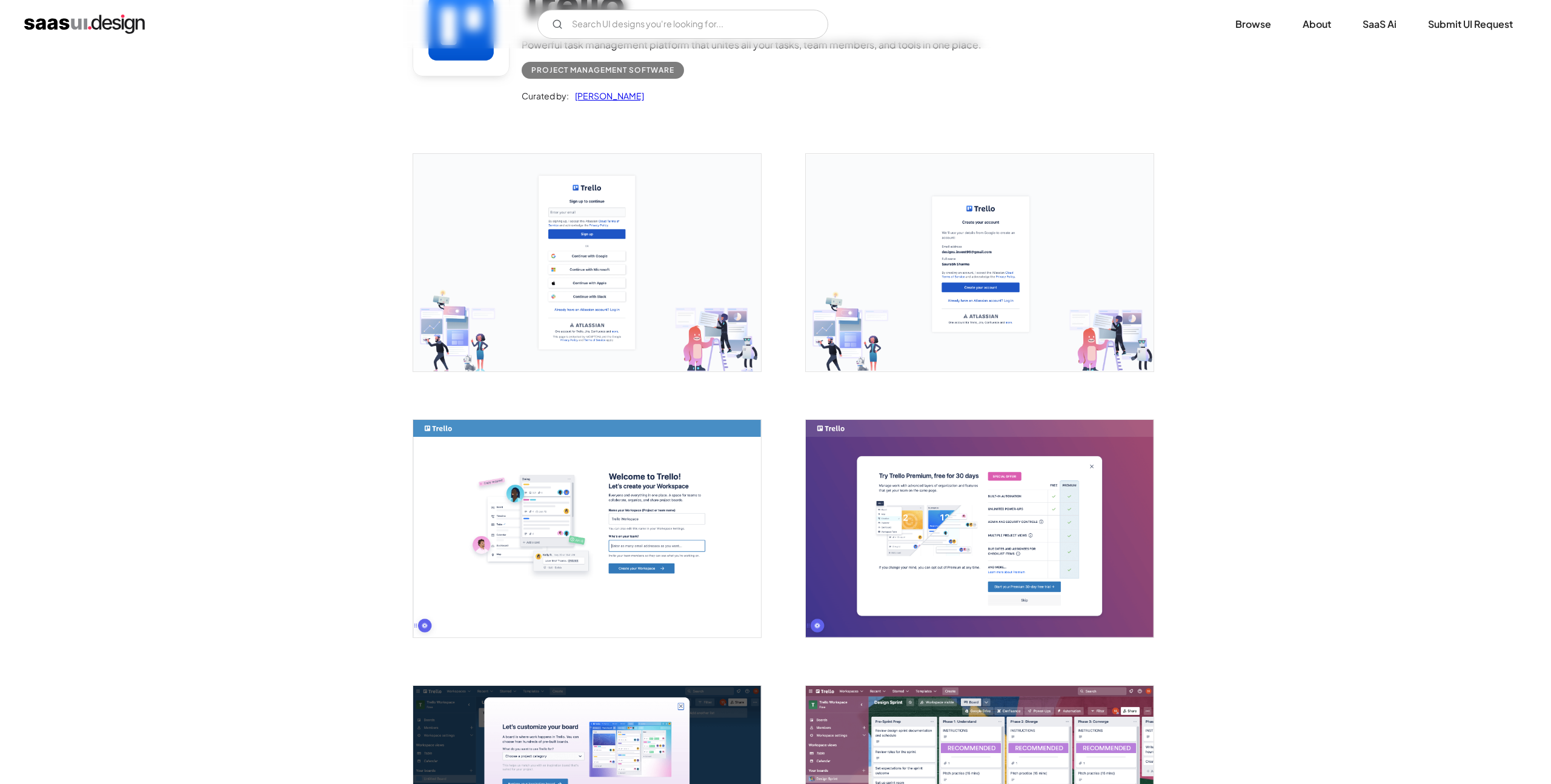
scroll to position [142, 0]
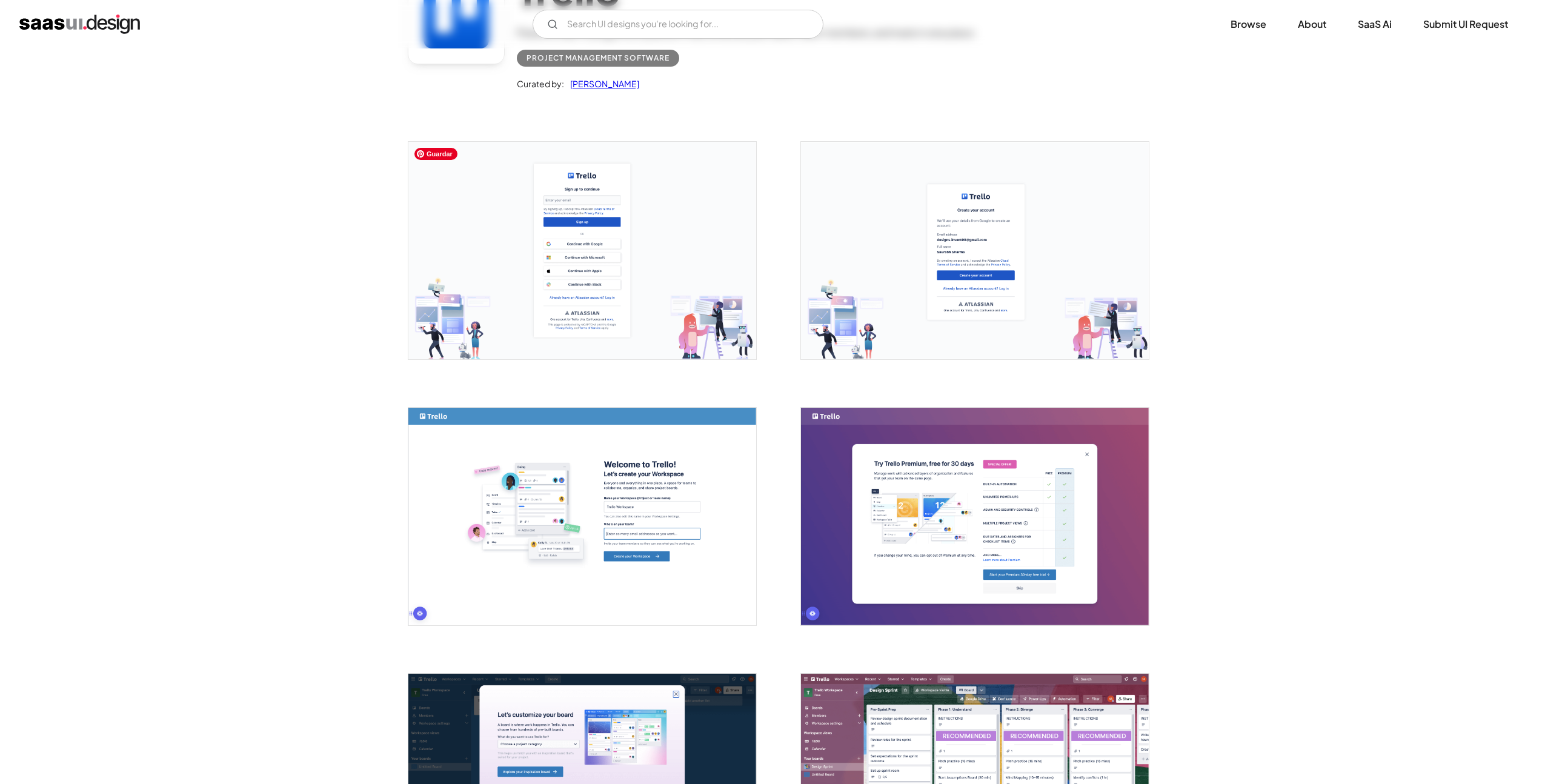
click at [528, 285] on img "open lightbox" at bounding box center [582, 250] width 348 height 217
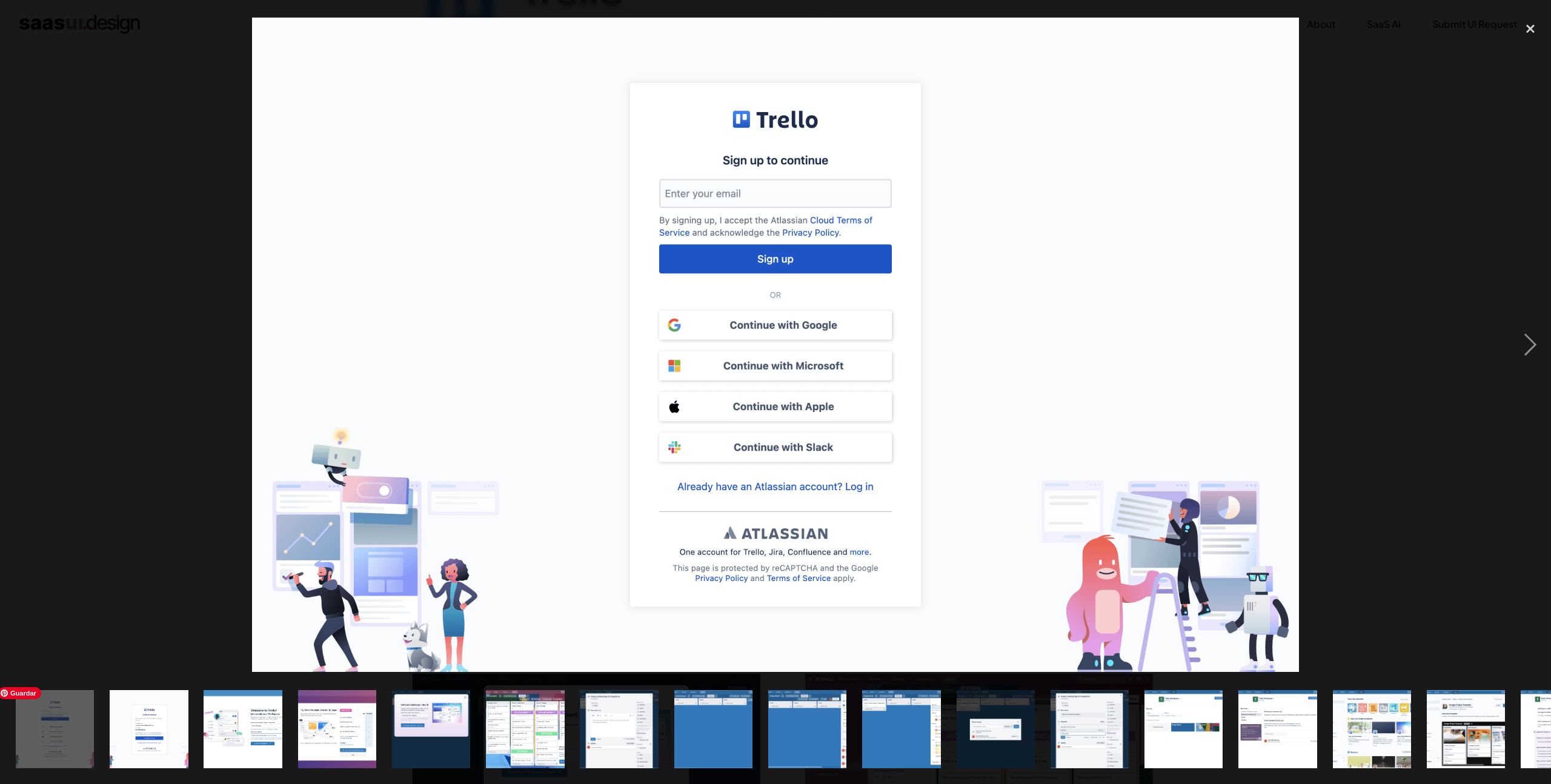
click at [71, 727] on img "show item 1 of 23" at bounding box center [55, 729] width 126 height 78
click at [143, 724] on img "show item 2 of 23" at bounding box center [149, 729] width 126 height 78
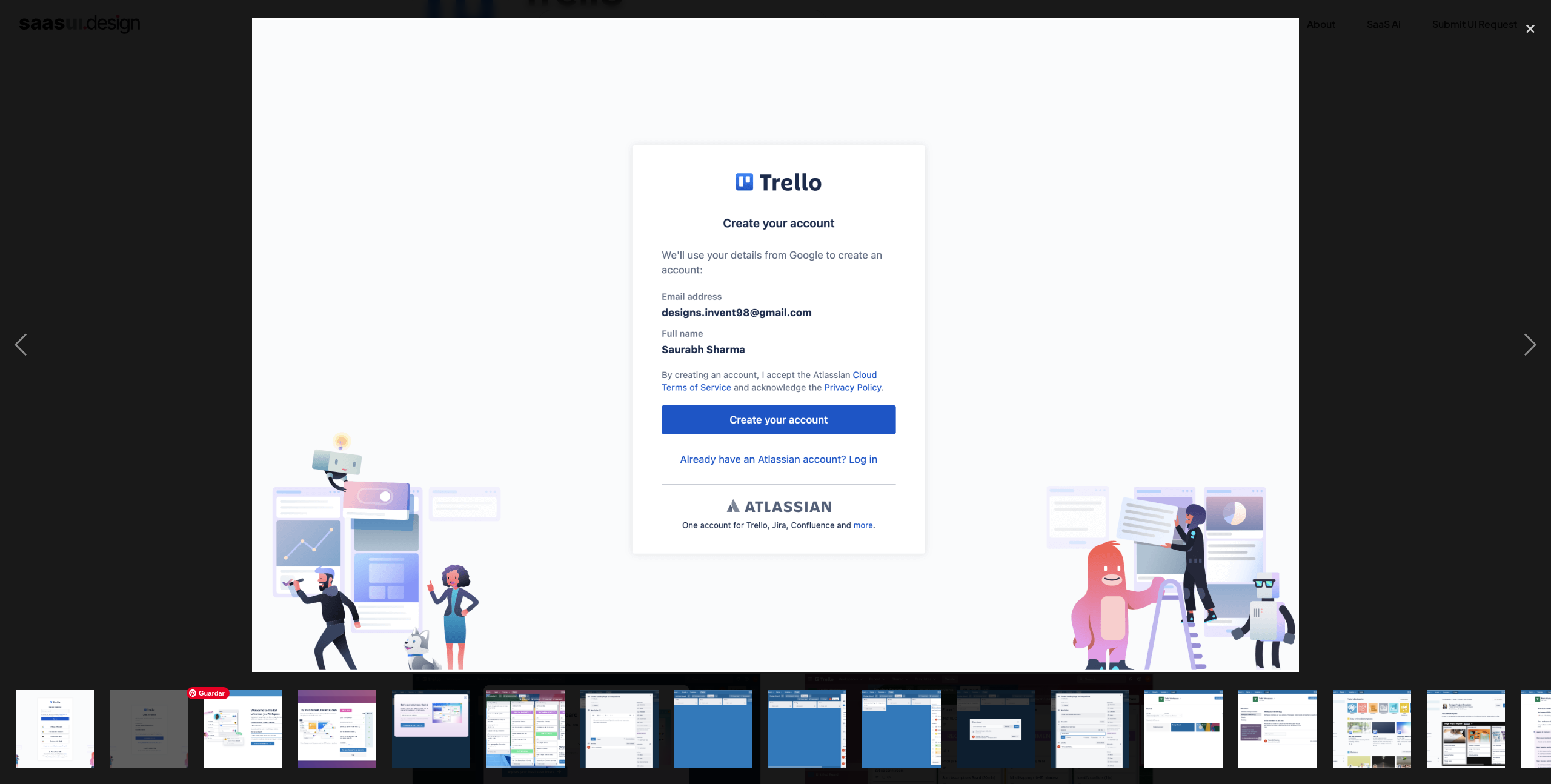
click at [250, 727] on img "show item 3 of 23" at bounding box center [243, 729] width 126 height 78
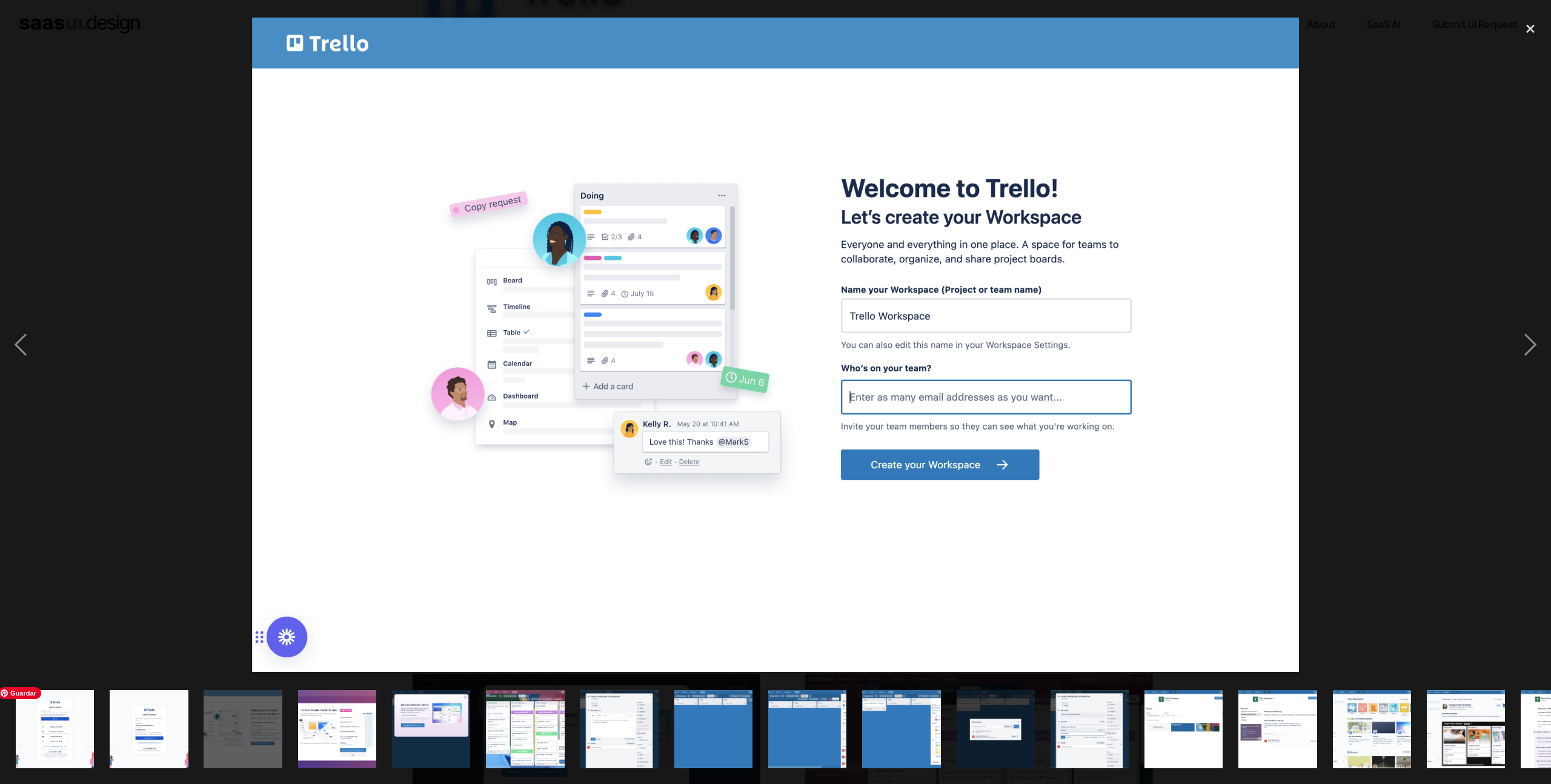
drag, startPoint x: 64, startPoint y: 735, endPoint x: 79, endPoint y: 698, distance: 39.9
click at [63, 735] on img "show item 1 of 23" at bounding box center [55, 729] width 126 height 78
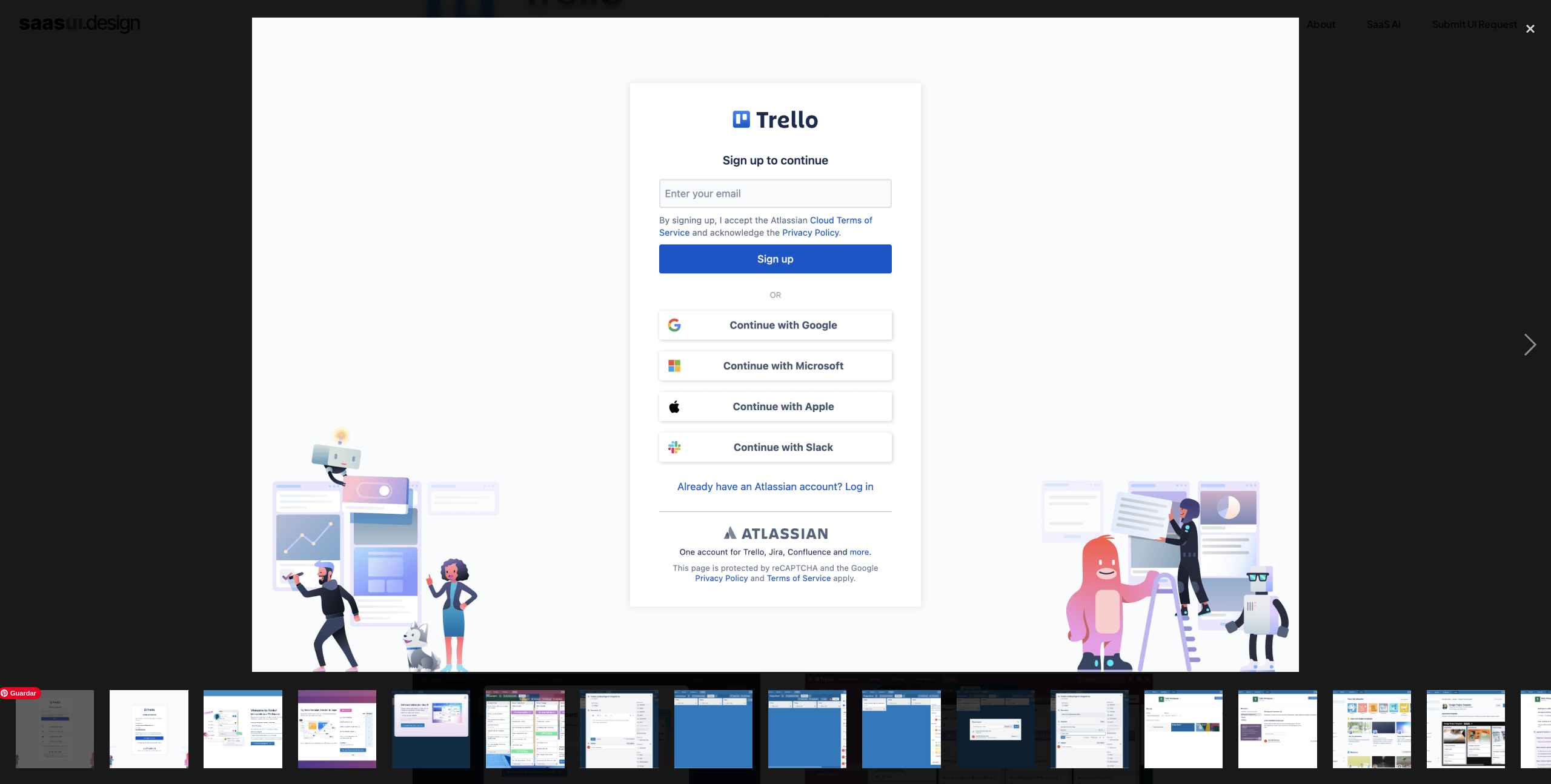
click at [43, 736] on img "show item 1 of 23" at bounding box center [55, 729] width 126 height 78
click at [85, 710] on img "show item 1 of 23" at bounding box center [55, 729] width 126 height 78
click at [170, 730] on img "show item 2 of 23" at bounding box center [149, 729] width 126 height 78
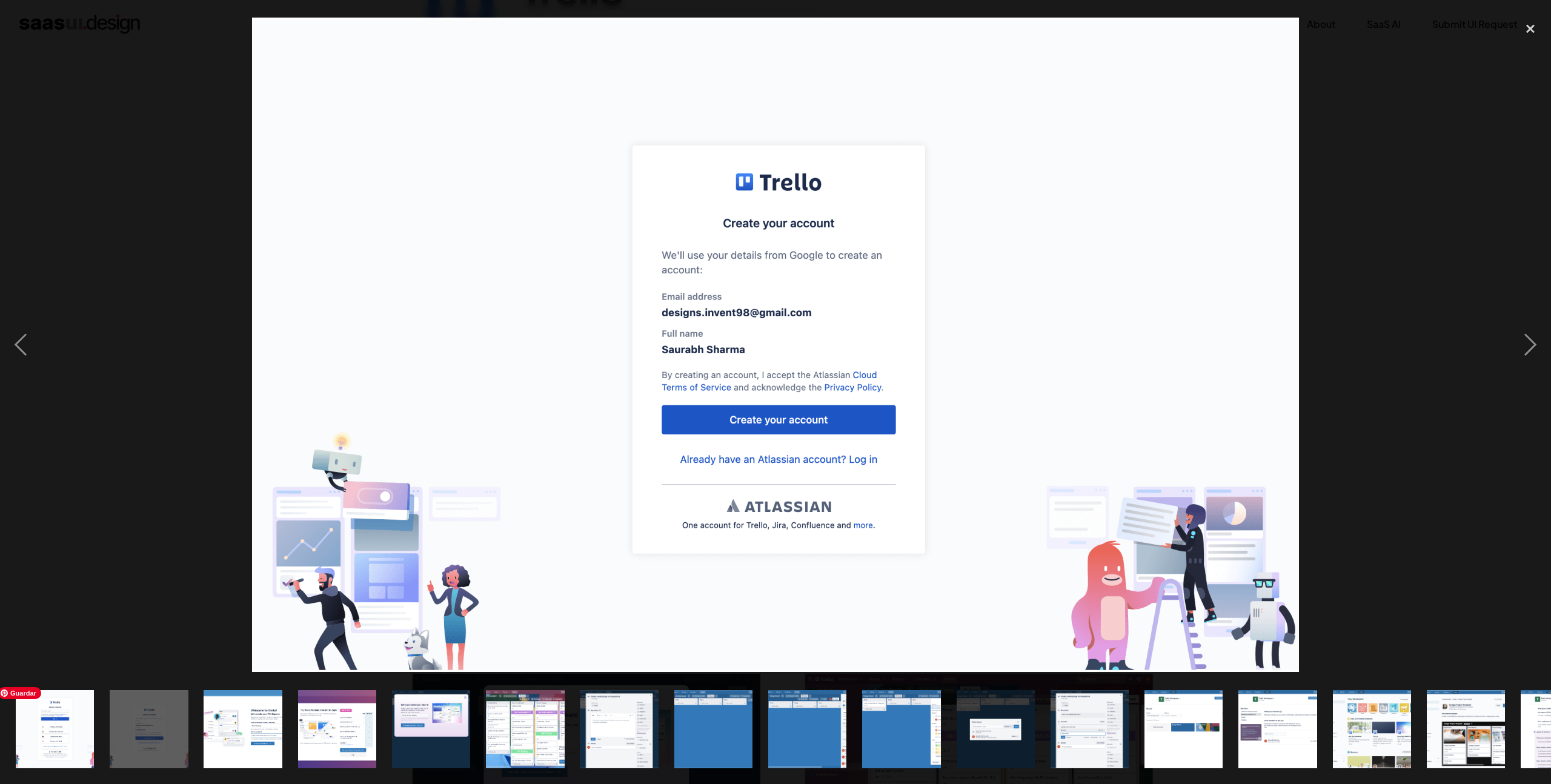
click at [77, 728] on img "show item 1 of 23" at bounding box center [55, 729] width 126 height 78
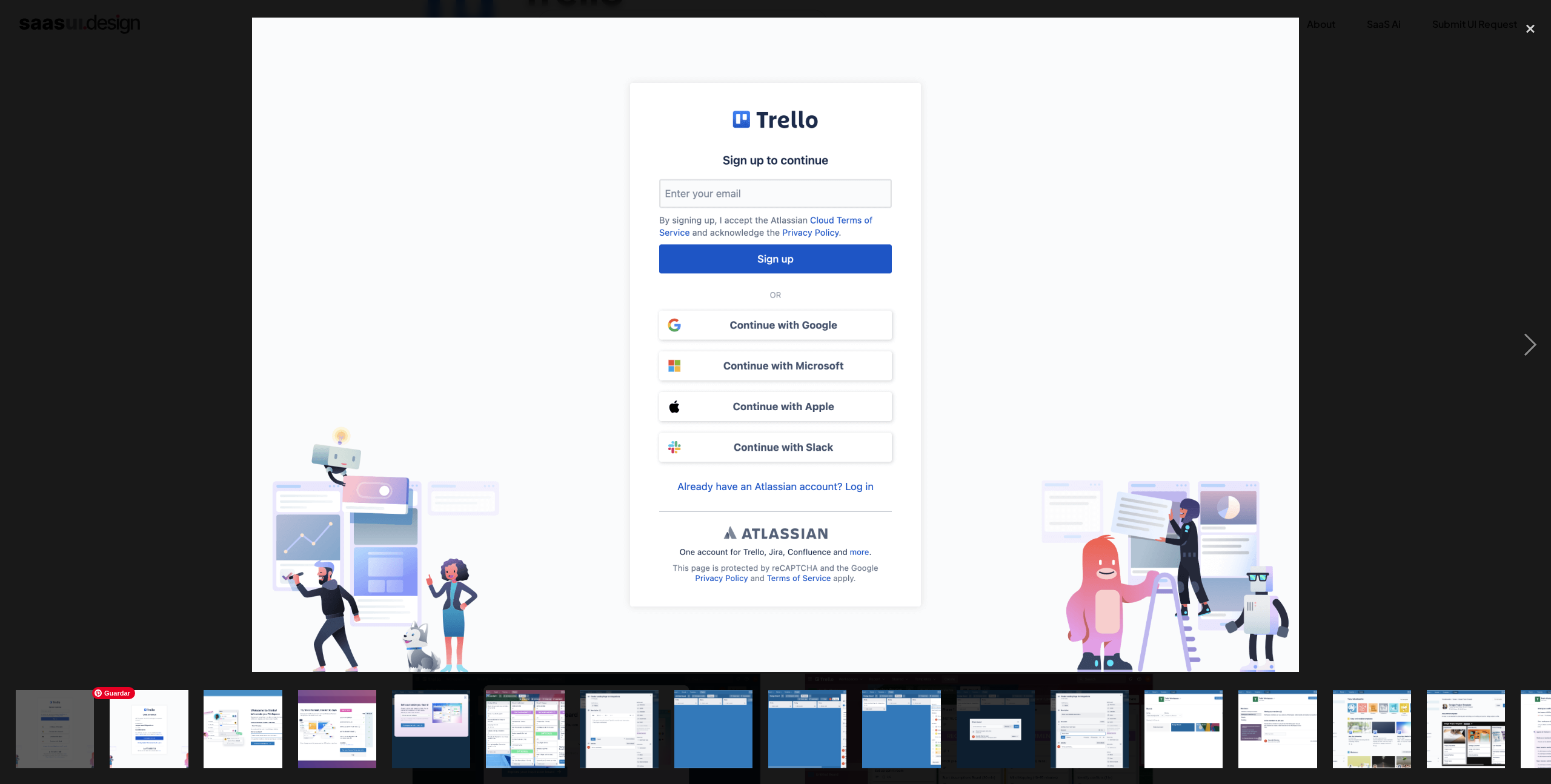
click at [163, 727] on img "show item 2 of 23" at bounding box center [149, 729] width 126 height 78
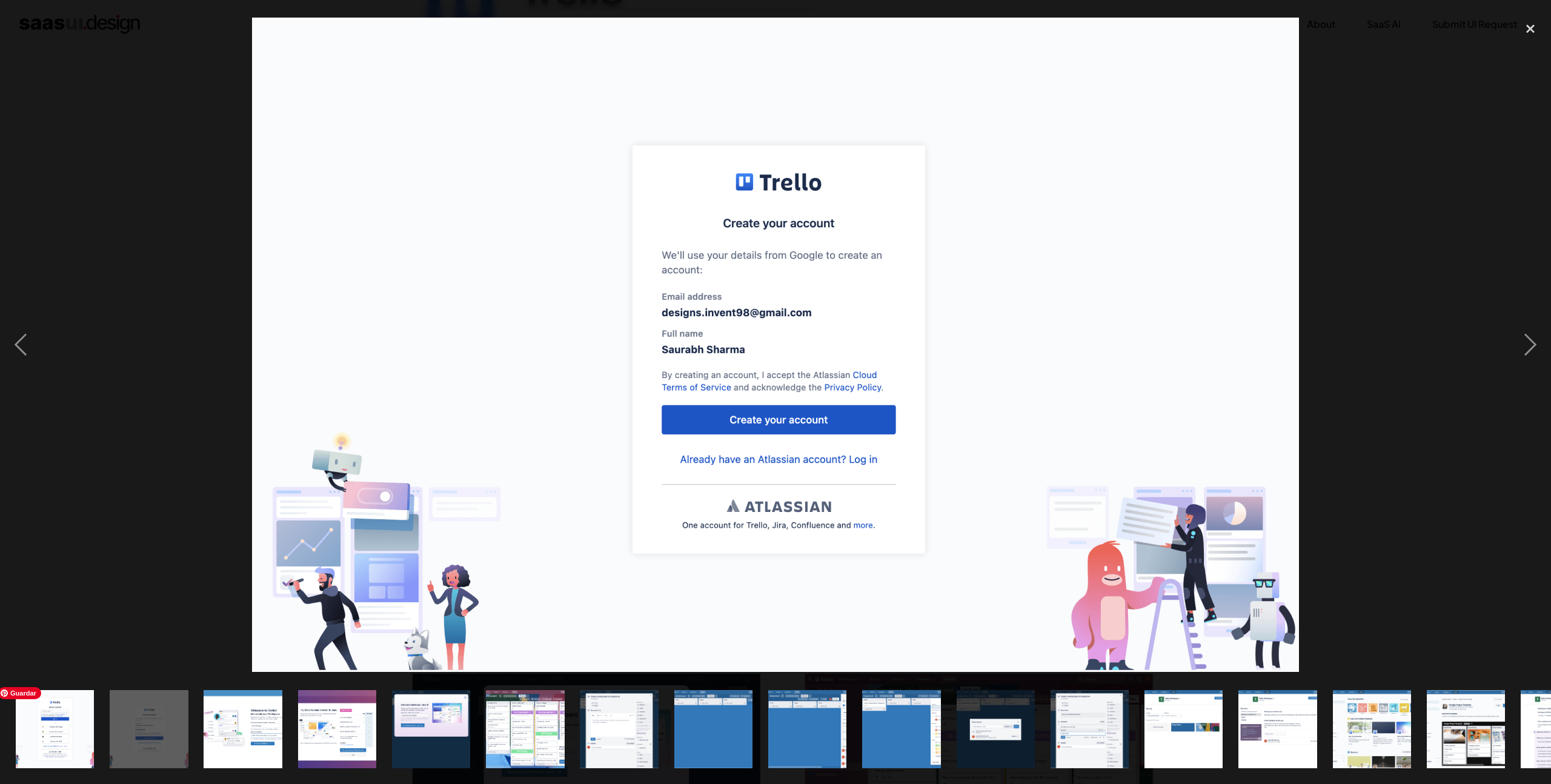
click at [56, 725] on img "show item 1 of 23" at bounding box center [55, 729] width 126 height 78
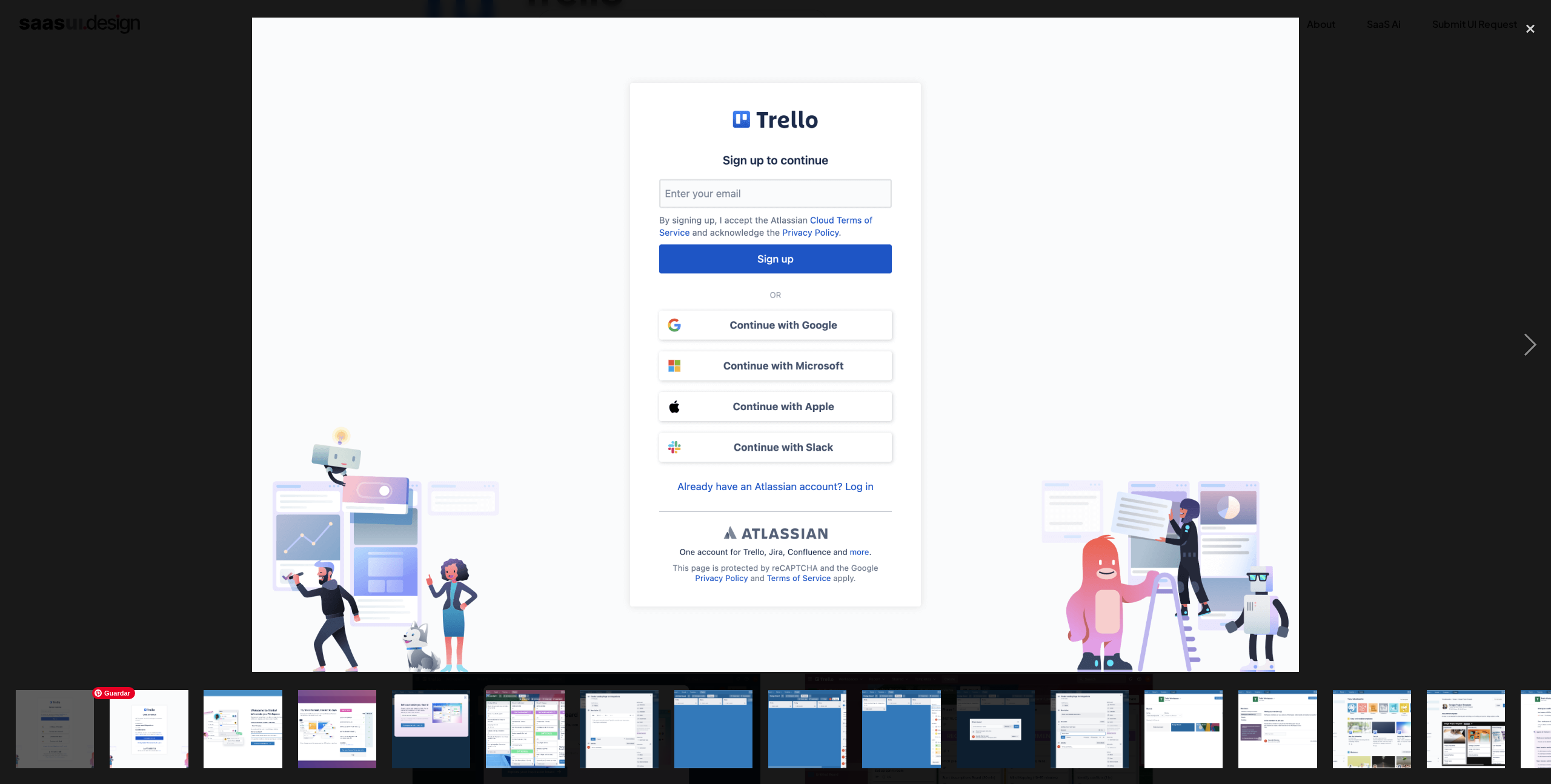
click at [159, 730] on img "show item 2 of 23" at bounding box center [149, 729] width 126 height 78
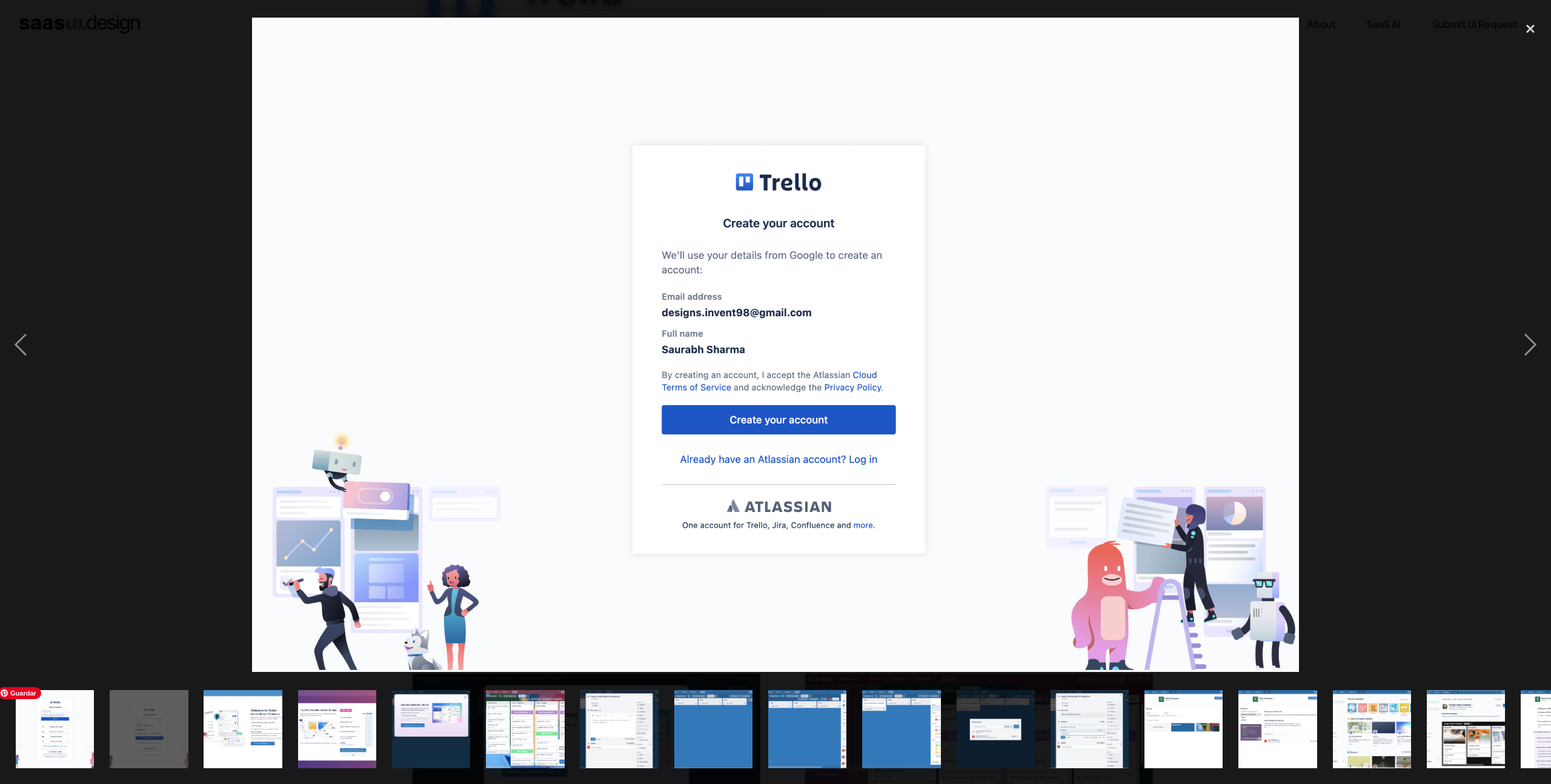
click at [78, 722] on img "show item 1 of 23" at bounding box center [55, 729] width 126 height 78
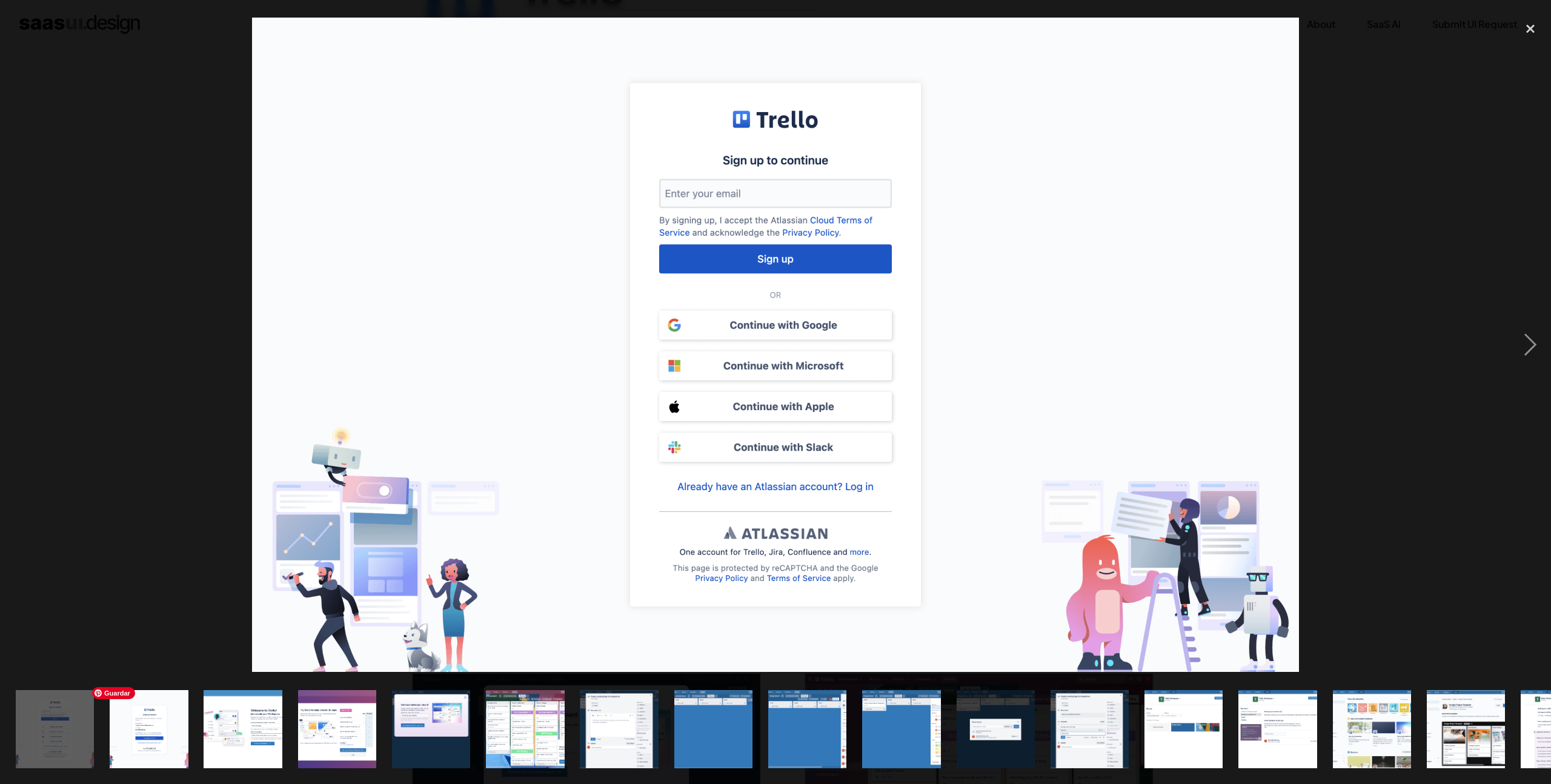
click at [158, 727] on img "show item 2 of 23" at bounding box center [149, 729] width 126 height 78
